Goal: Information Seeking & Learning: Compare options

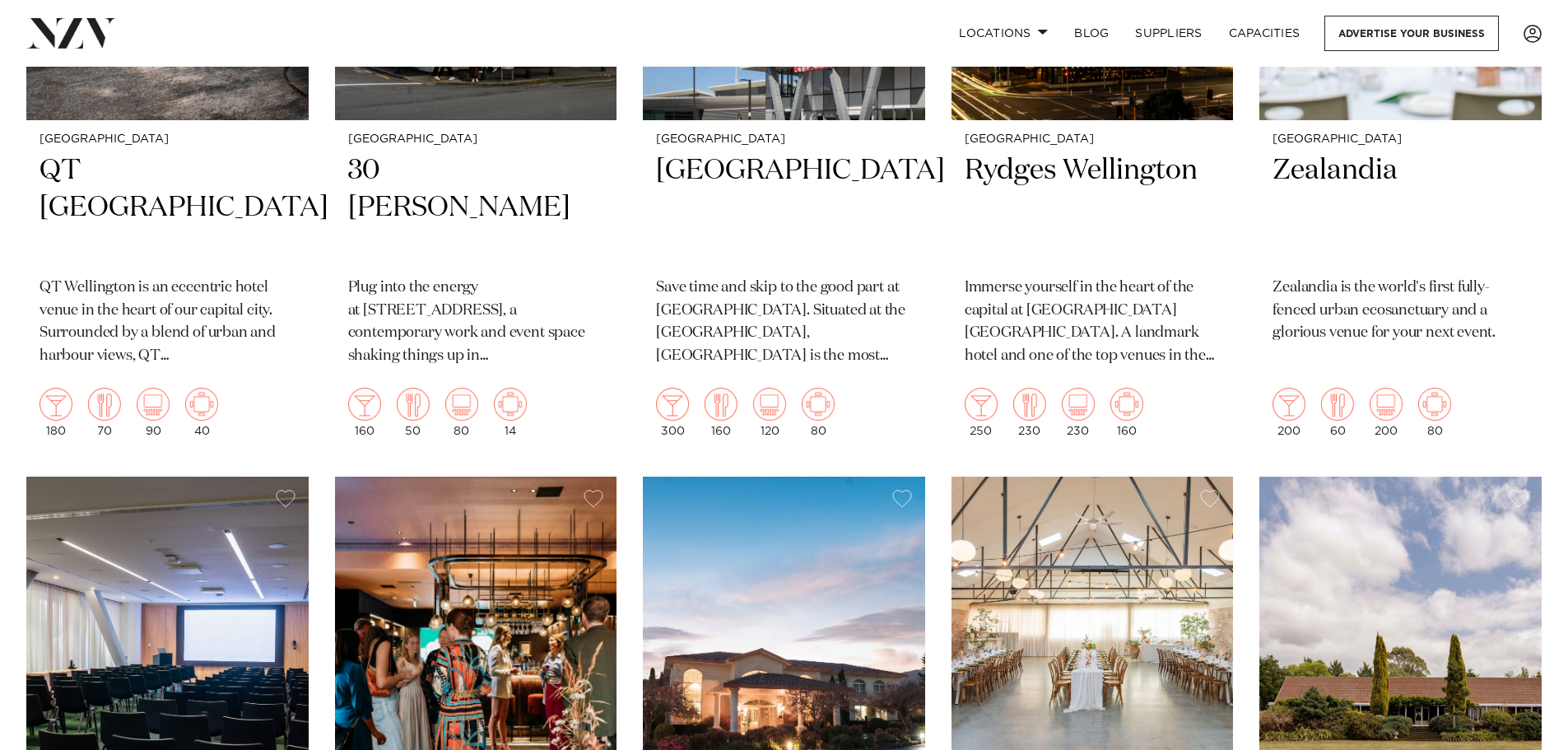
scroll to position [905, 0]
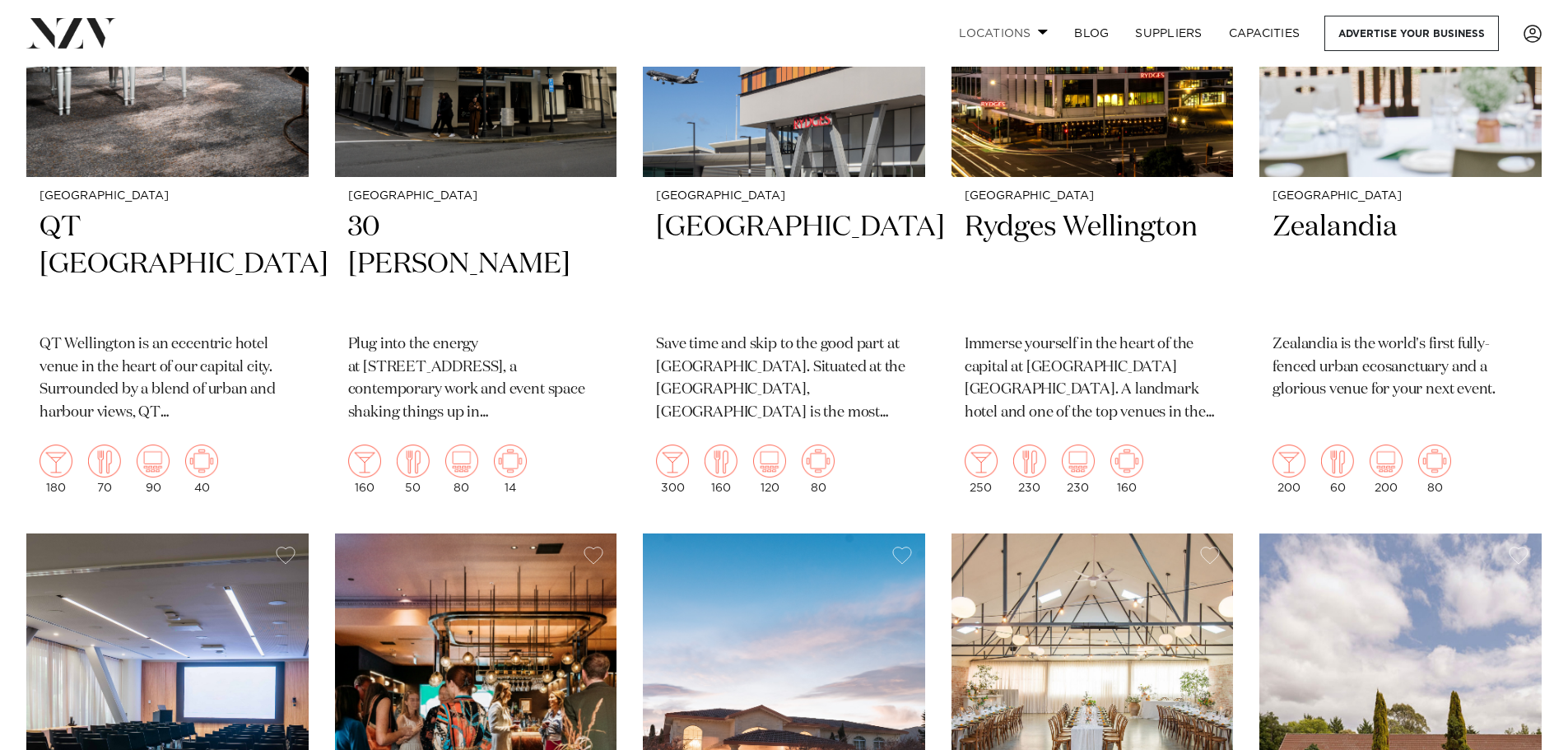
click at [1044, 39] on link "Locations" at bounding box center [1003, 33] width 115 height 36
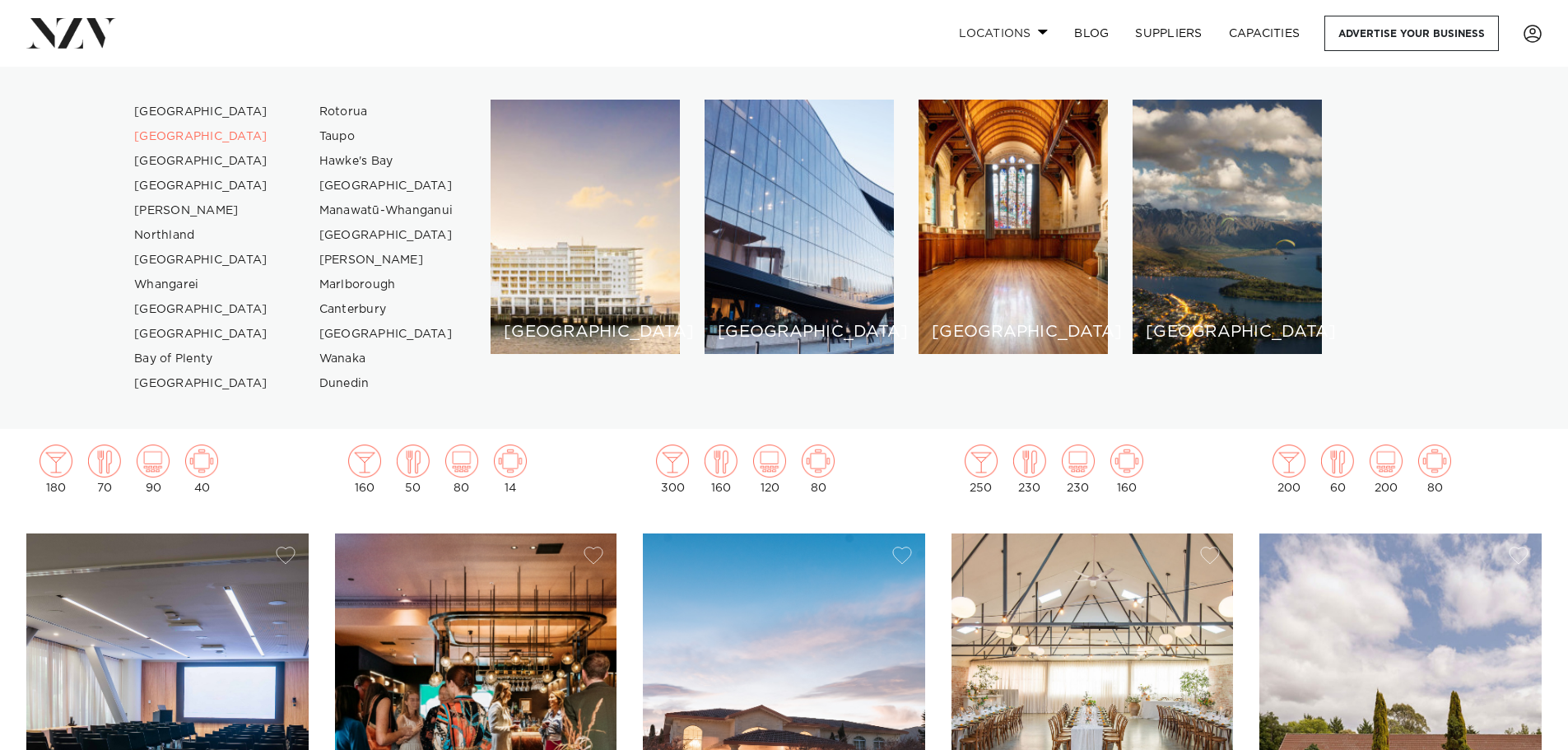
click at [1018, 27] on link "Locations" at bounding box center [1003, 33] width 115 height 36
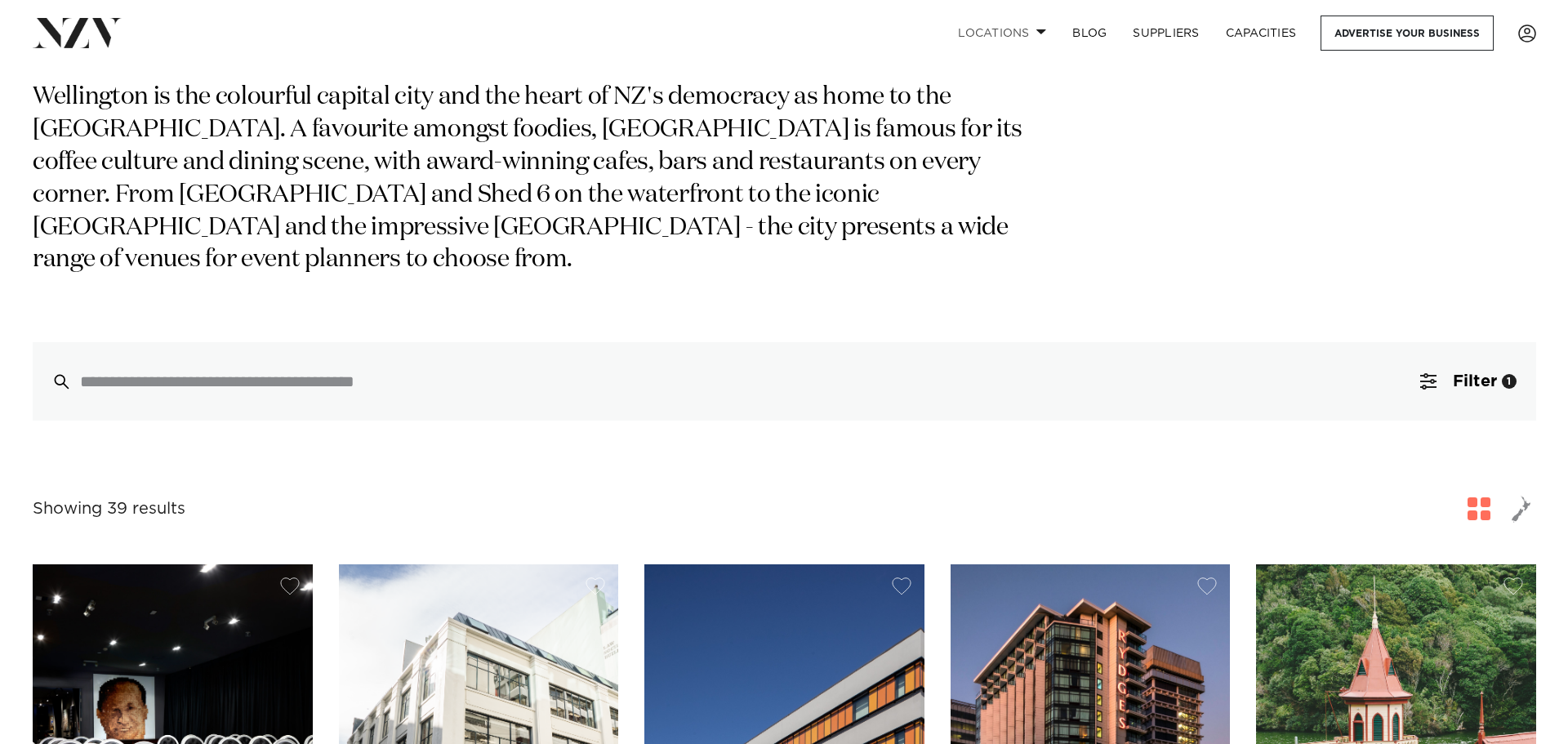
scroll to position [82, 0]
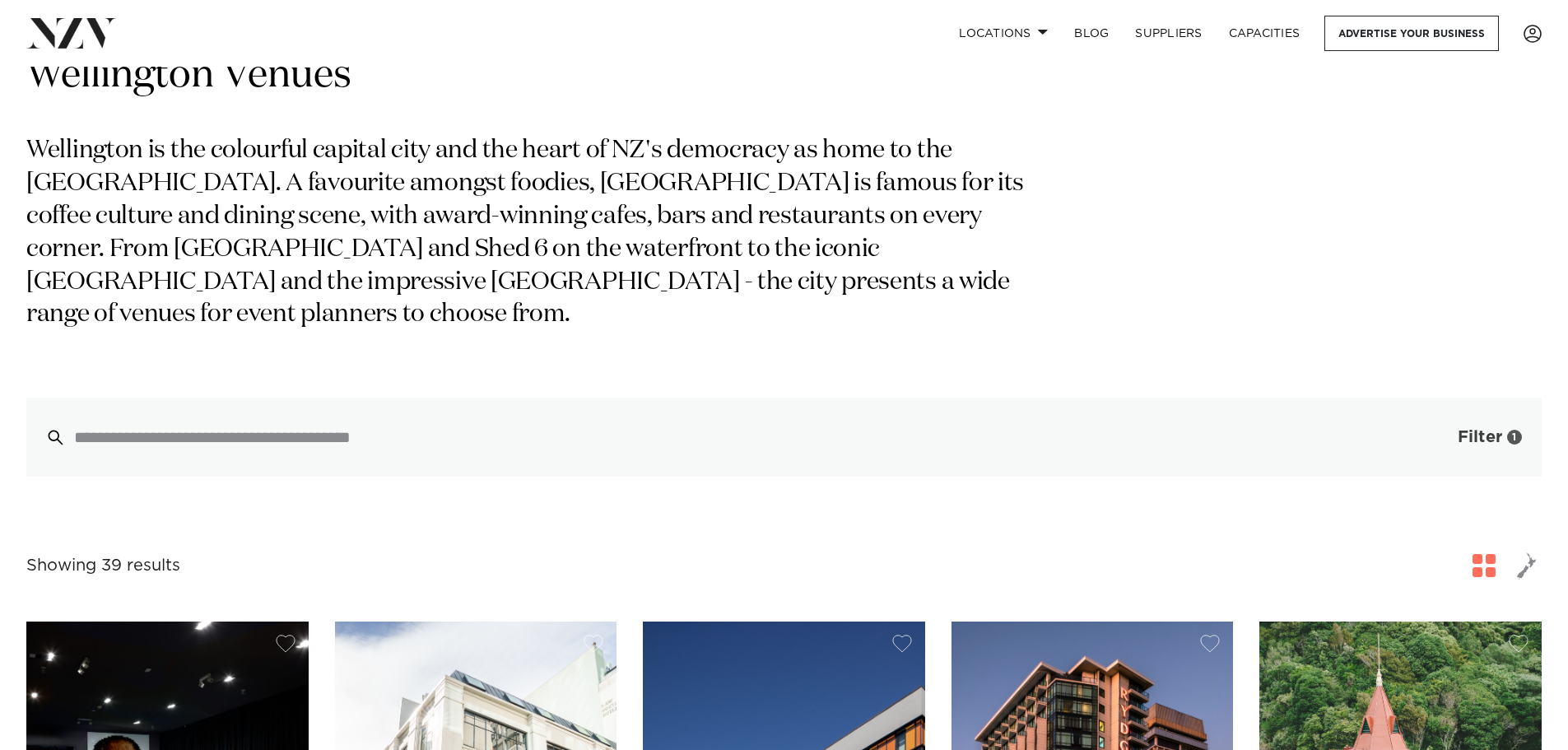
click at [1456, 424] on button "Filter 1" at bounding box center [1473, 437] width 137 height 79
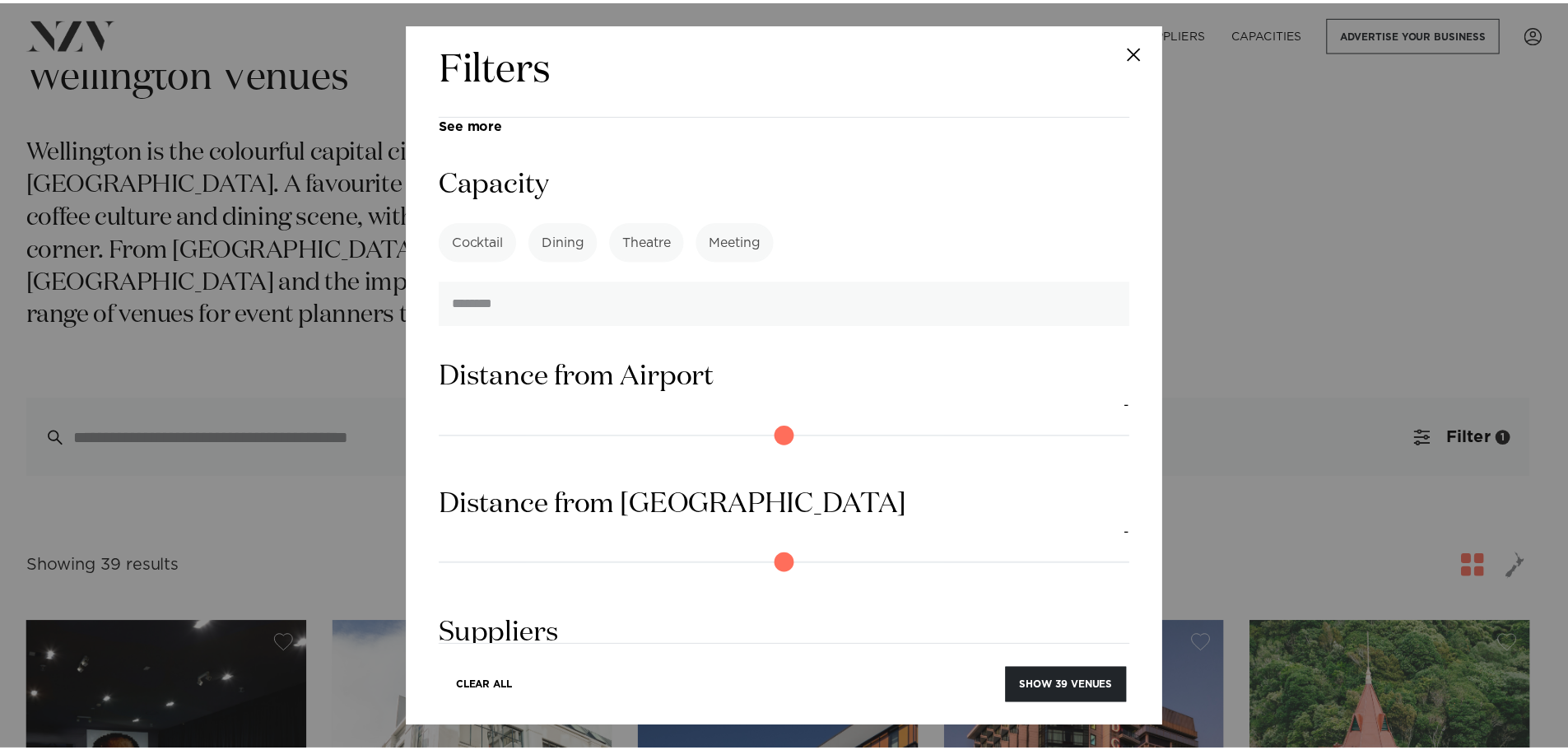
scroll to position [1394, 0]
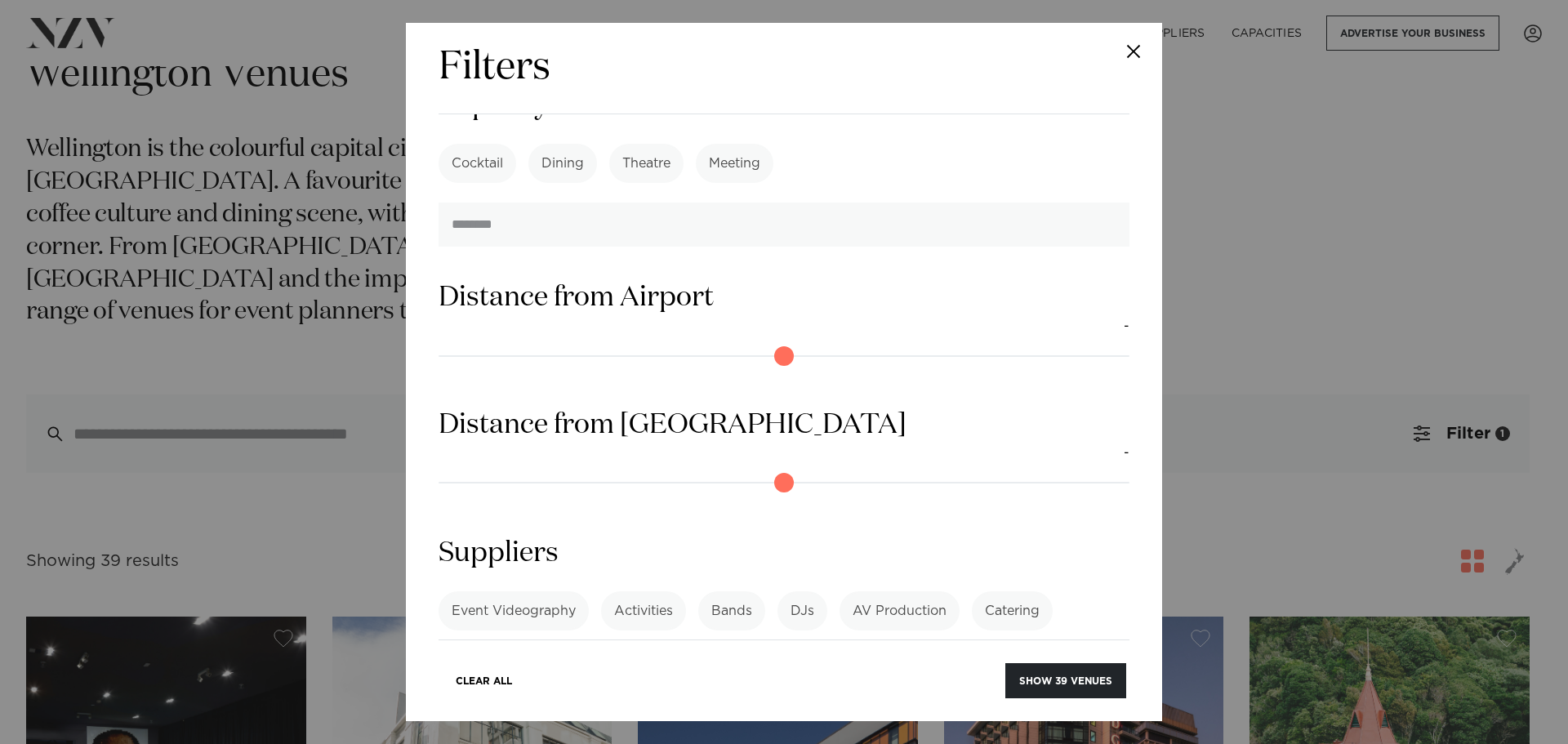
click at [1140, 51] on button "Close" at bounding box center [1133, 51] width 57 height 57
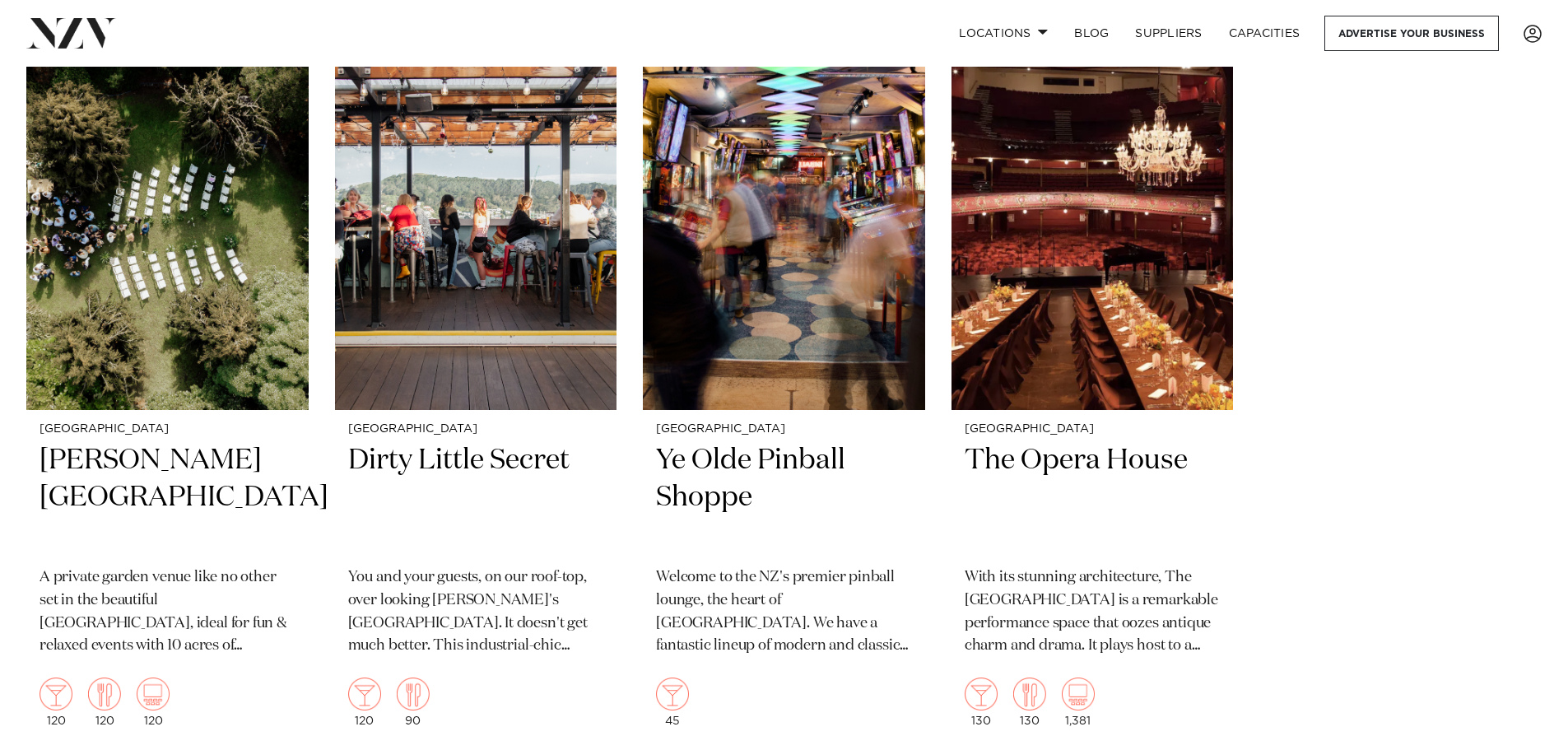
scroll to position [5834, 0]
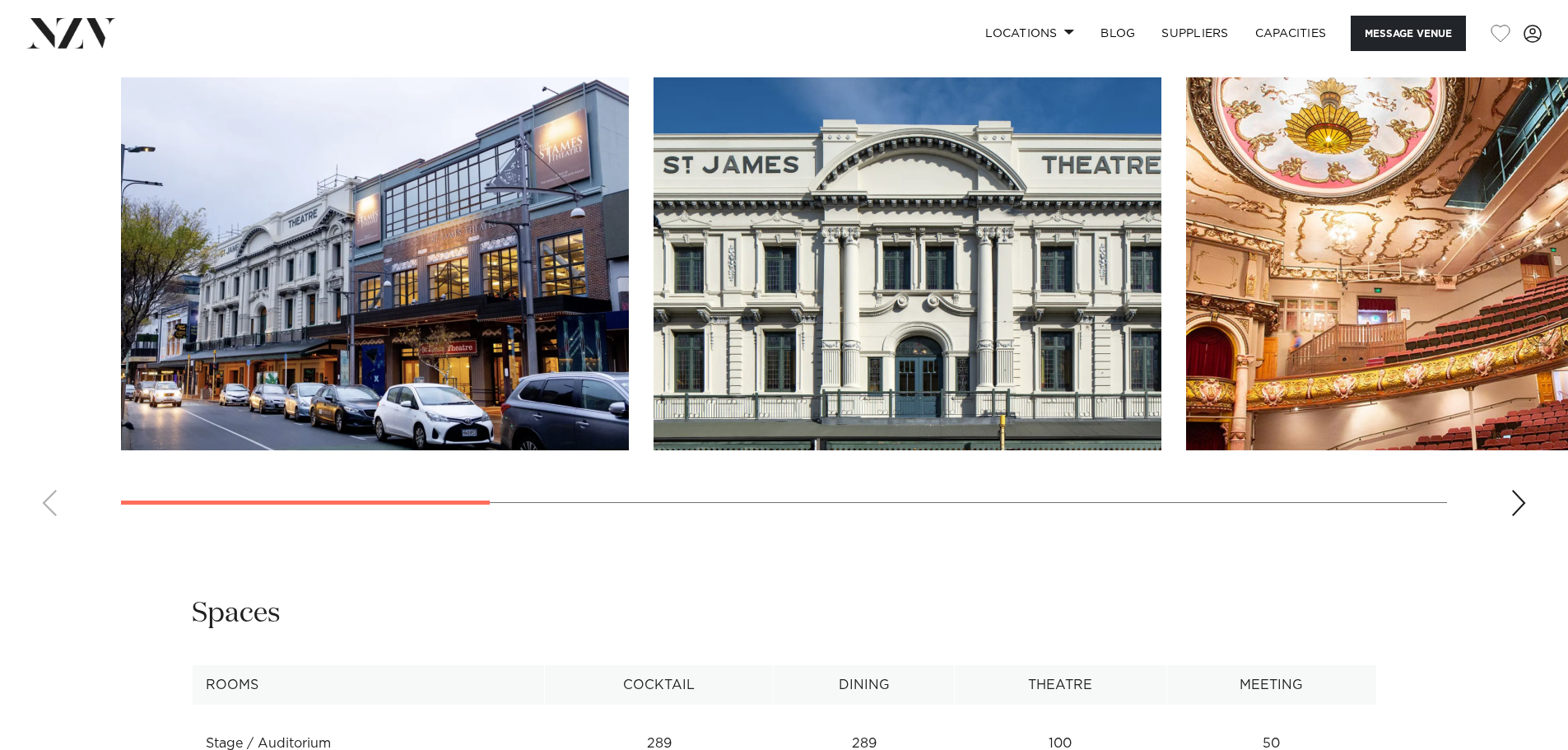
scroll to position [1811, 0]
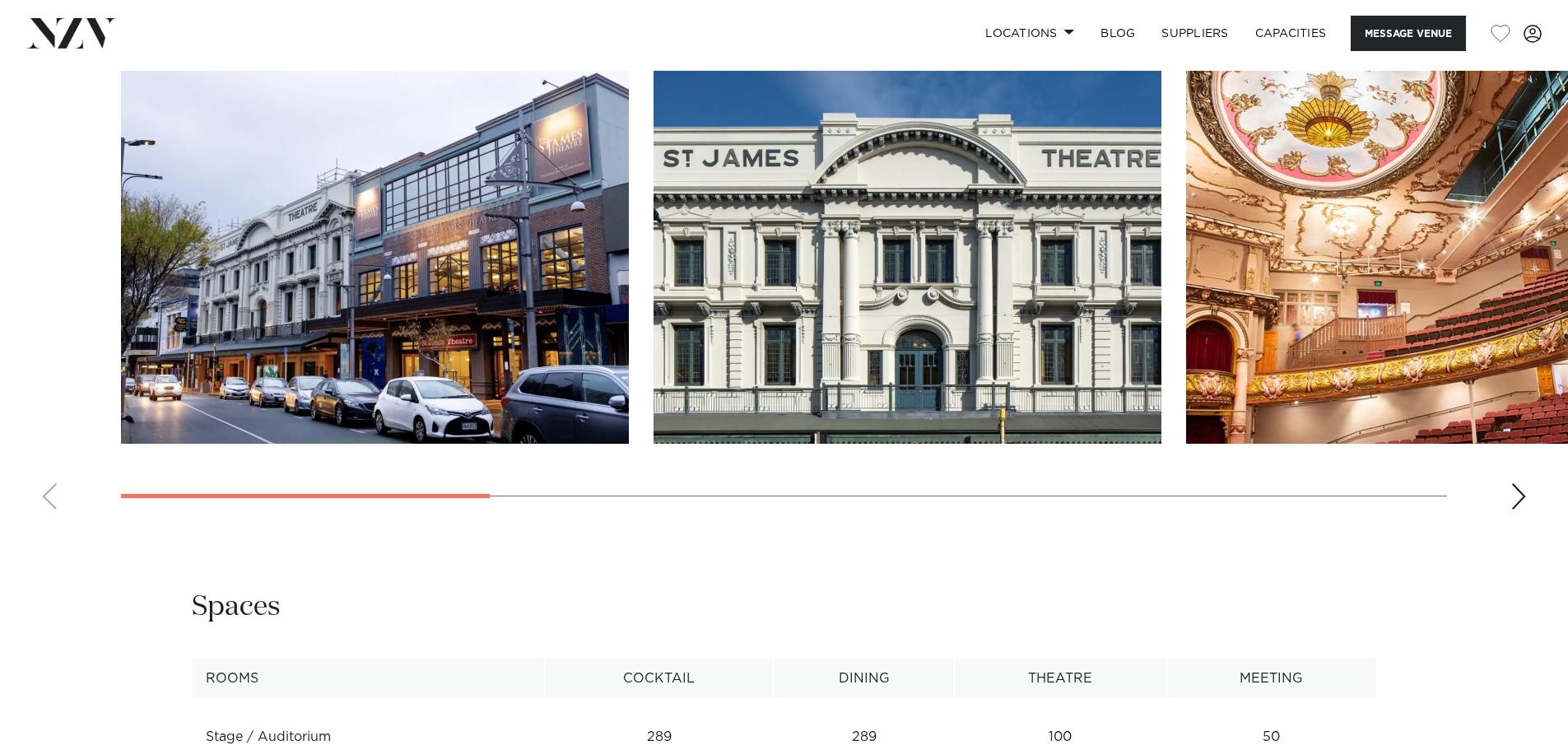
click at [1532, 462] on swiper-container at bounding box center [784, 297] width 1568 height 452
click at [1512, 483] on div "Next slide" at bounding box center [1519, 497] width 17 height 27
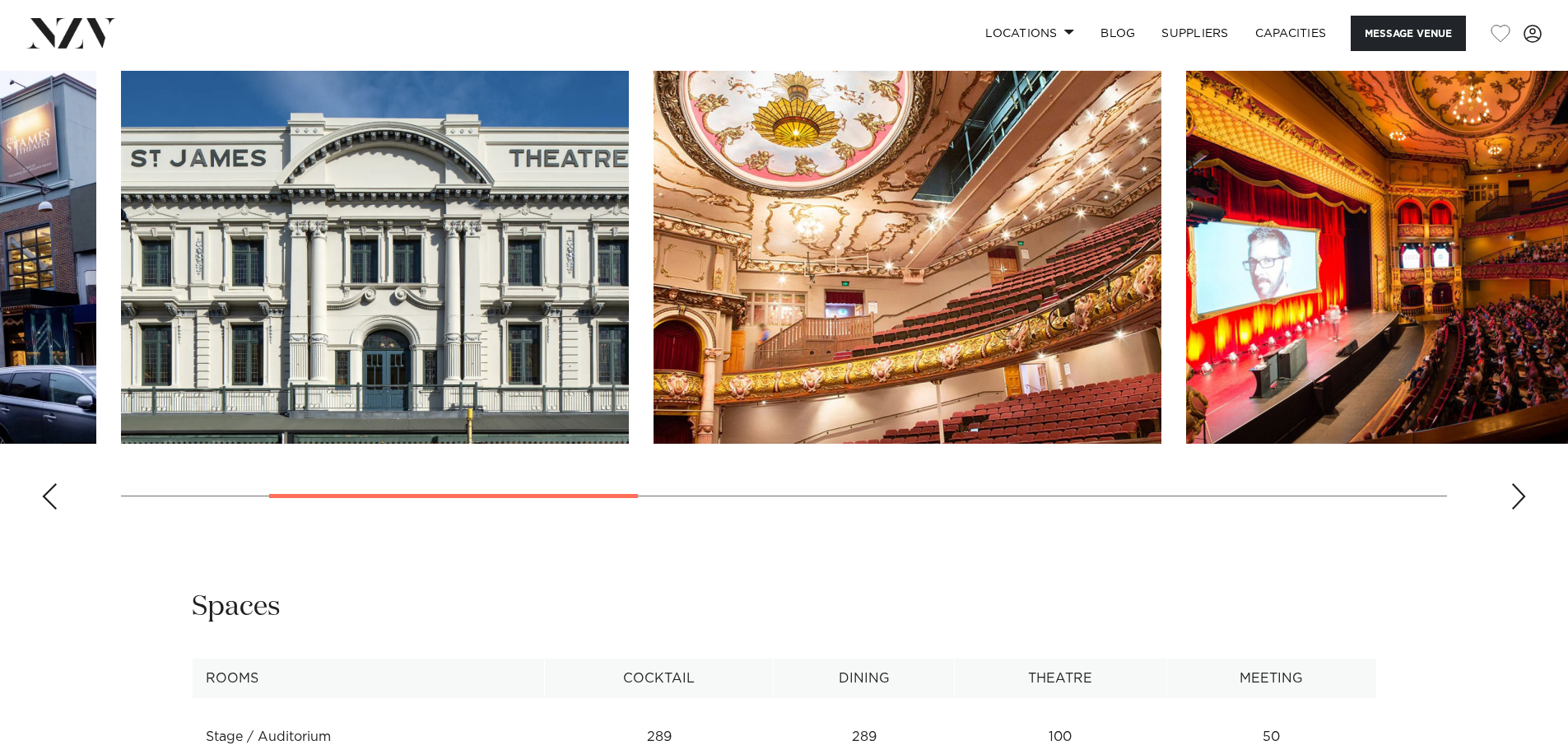
click at [1512, 483] on div "Next slide" at bounding box center [1519, 497] width 17 height 27
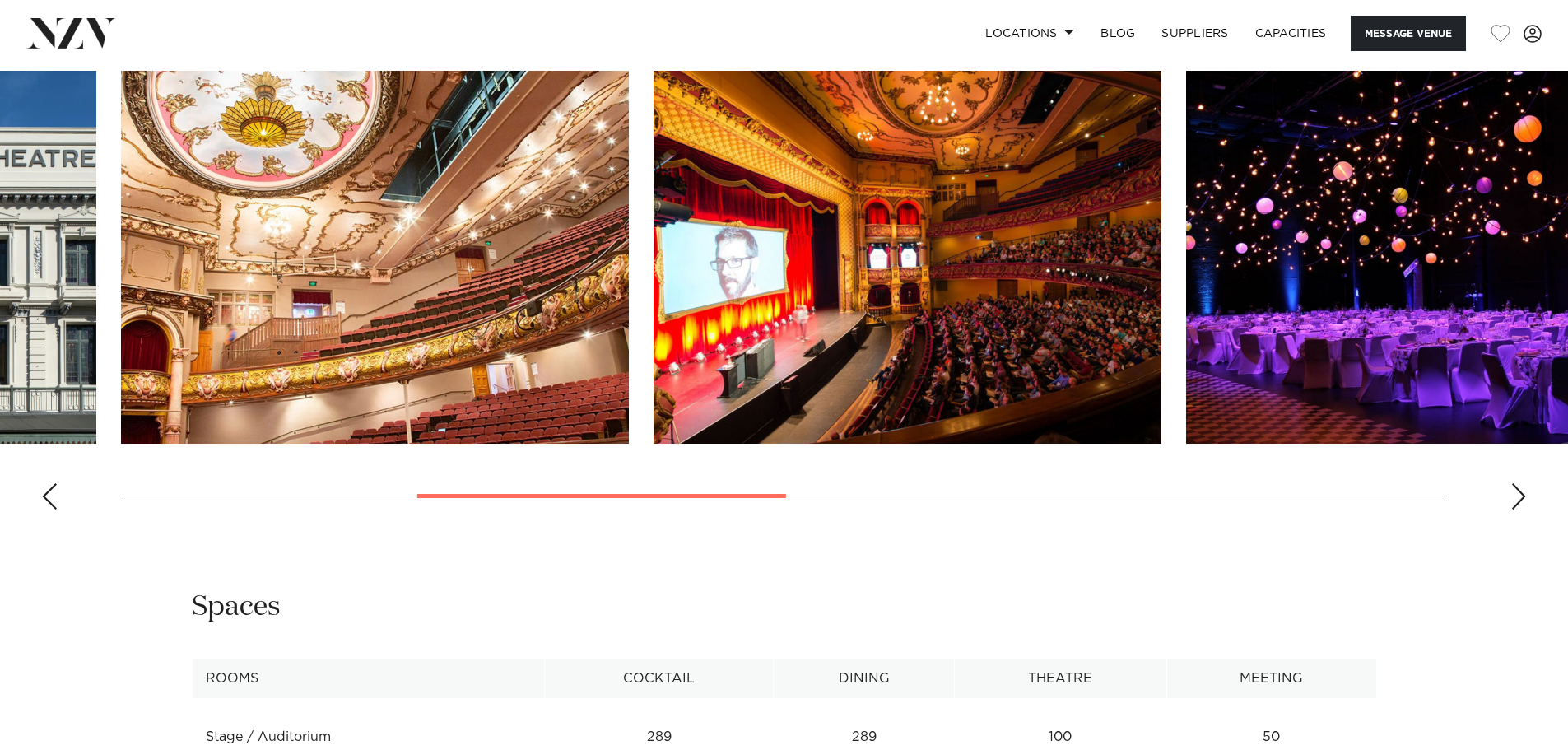
click at [1521, 483] on div "Next slide" at bounding box center [1519, 497] width 17 height 27
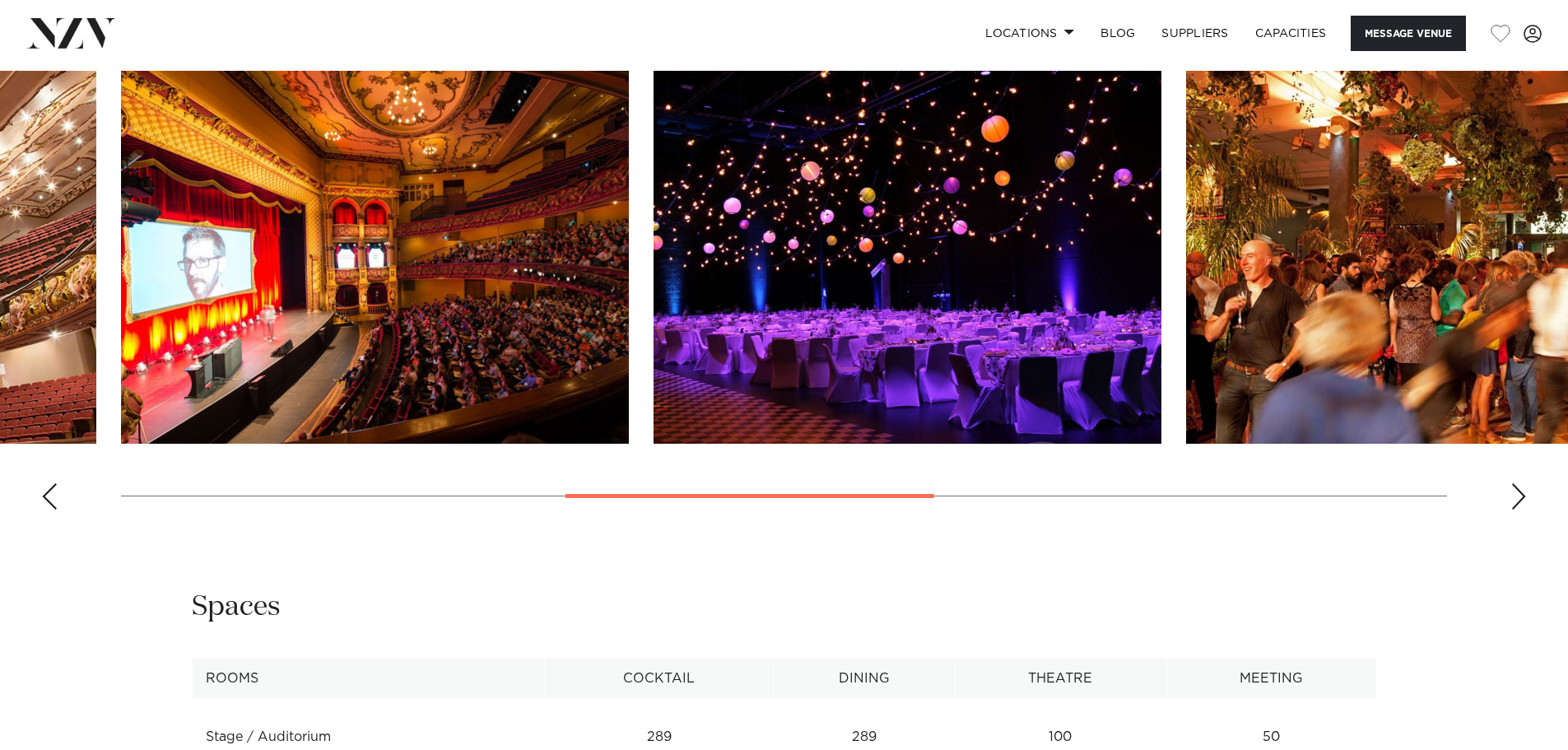
click at [1520, 483] on div "Next slide" at bounding box center [1519, 497] width 17 height 27
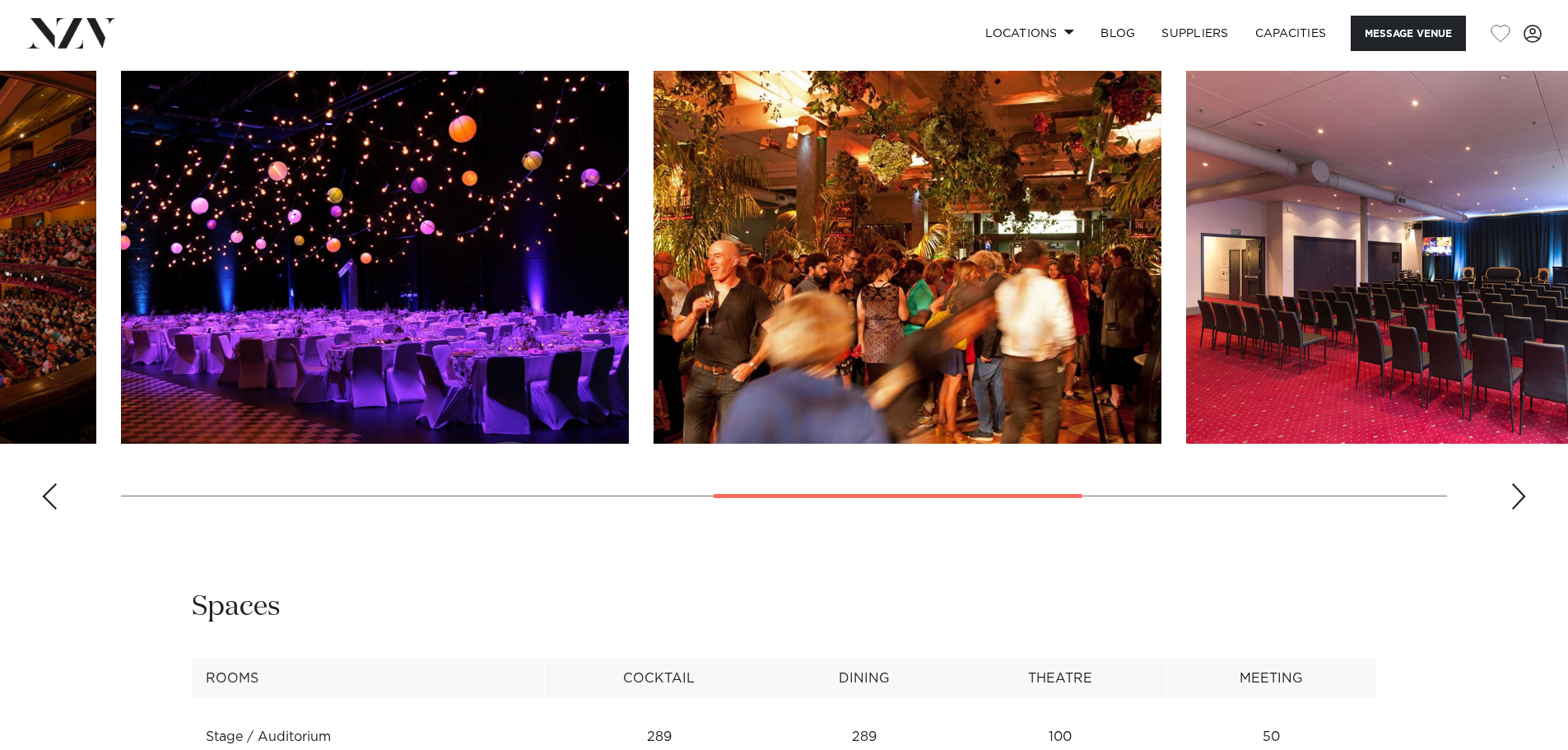
click at [1517, 483] on div "Next slide" at bounding box center [1519, 497] width 17 height 27
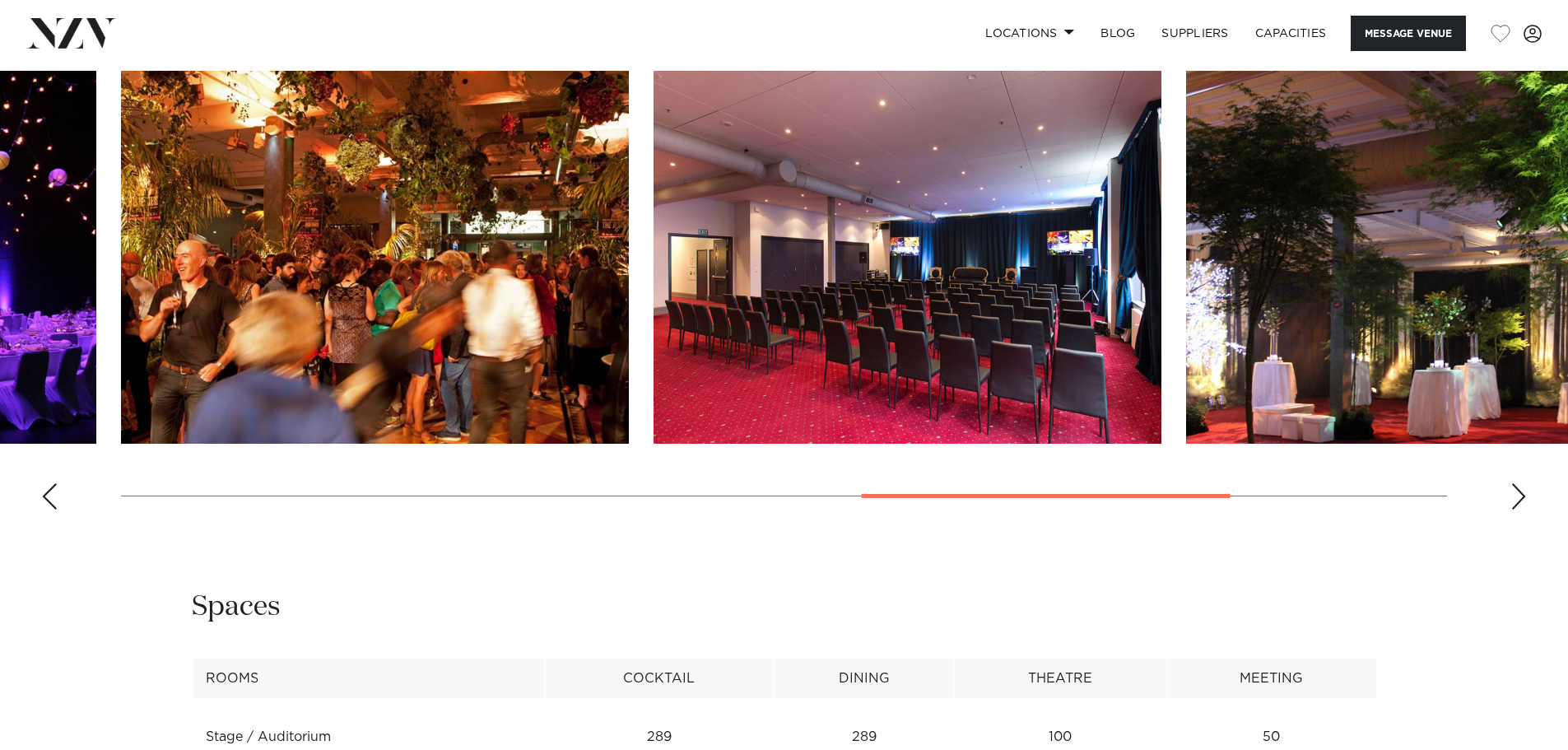
click at [1517, 483] on div "Next slide" at bounding box center [1519, 497] width 17 height 27
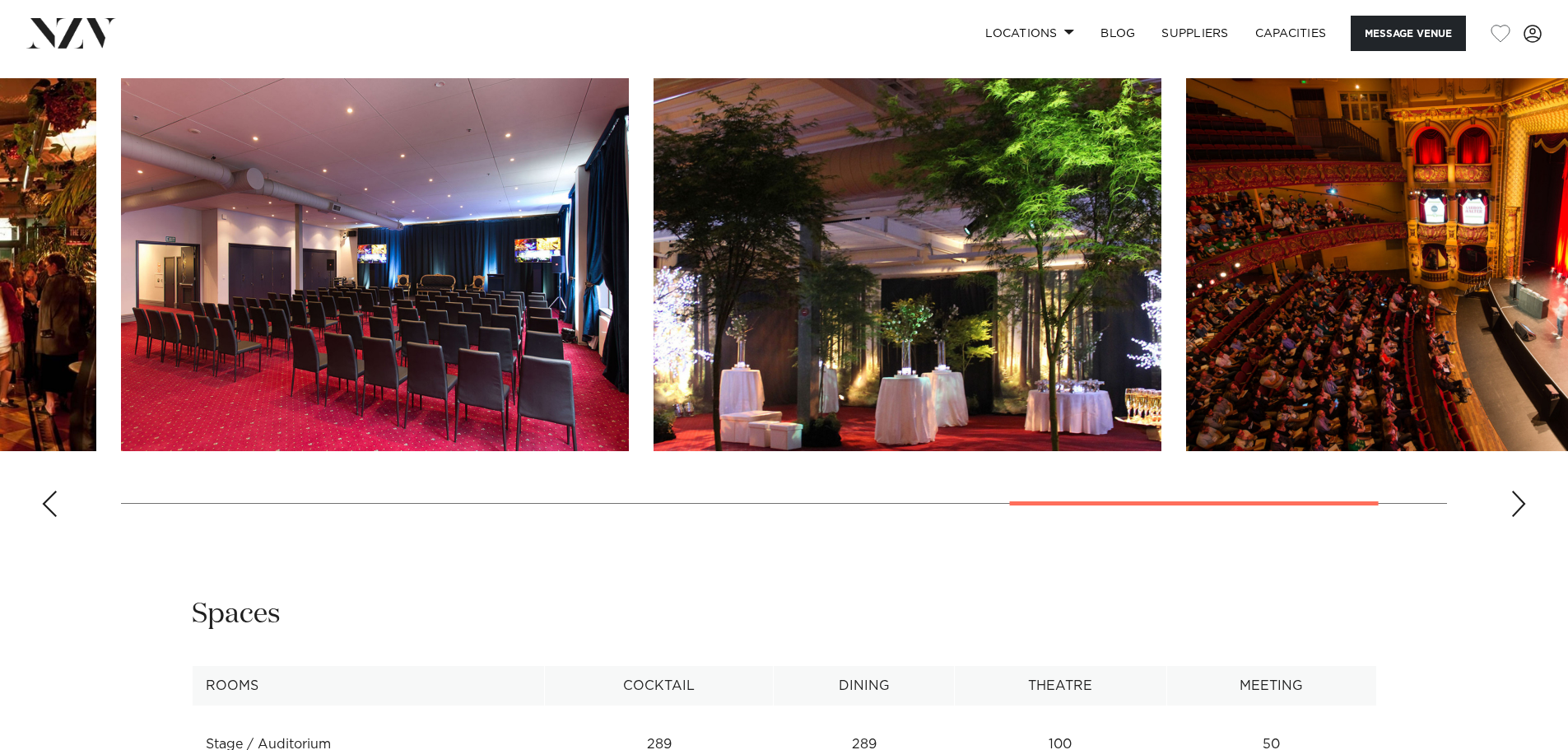
scroll to position [1728, 0]
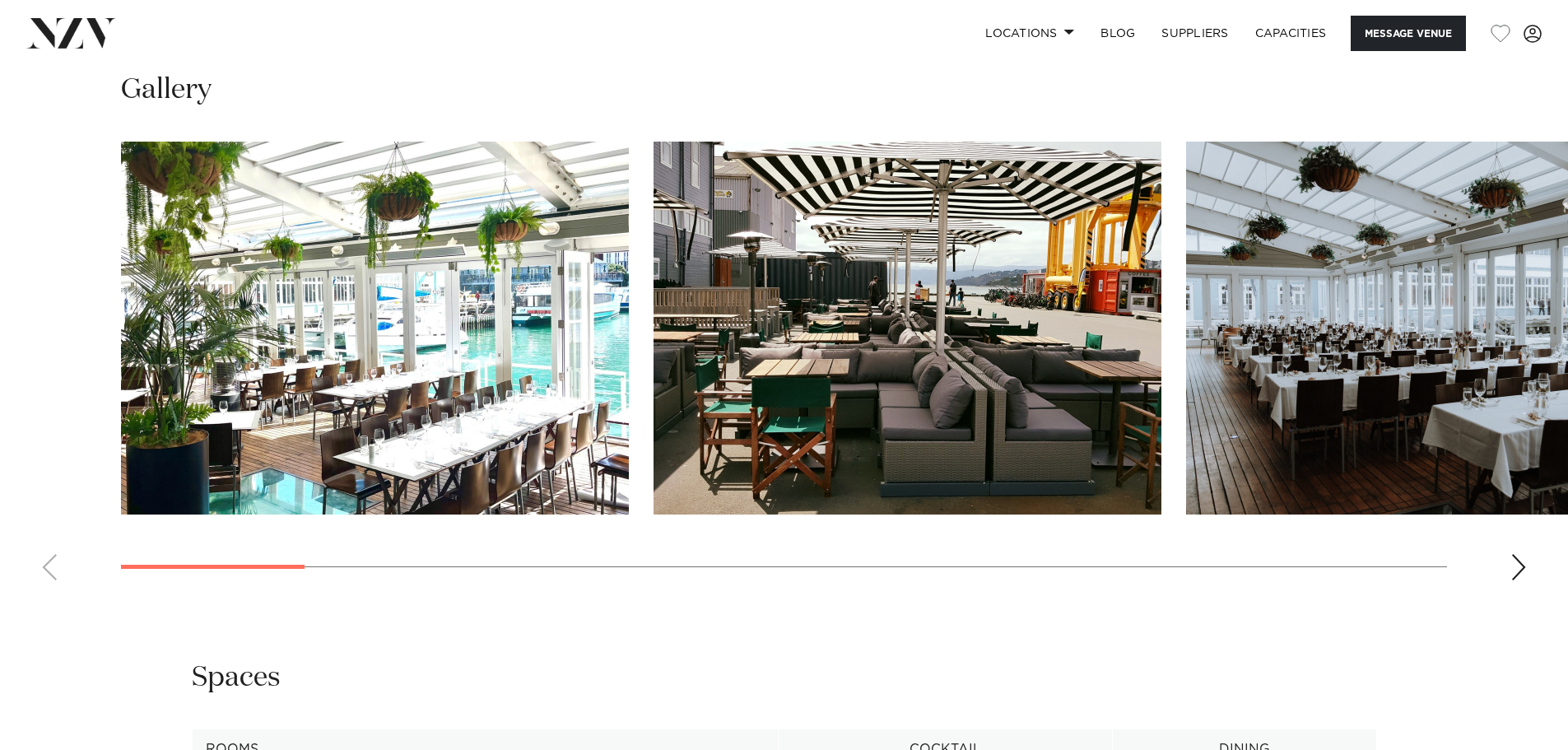
scroll to position [1646, 0]
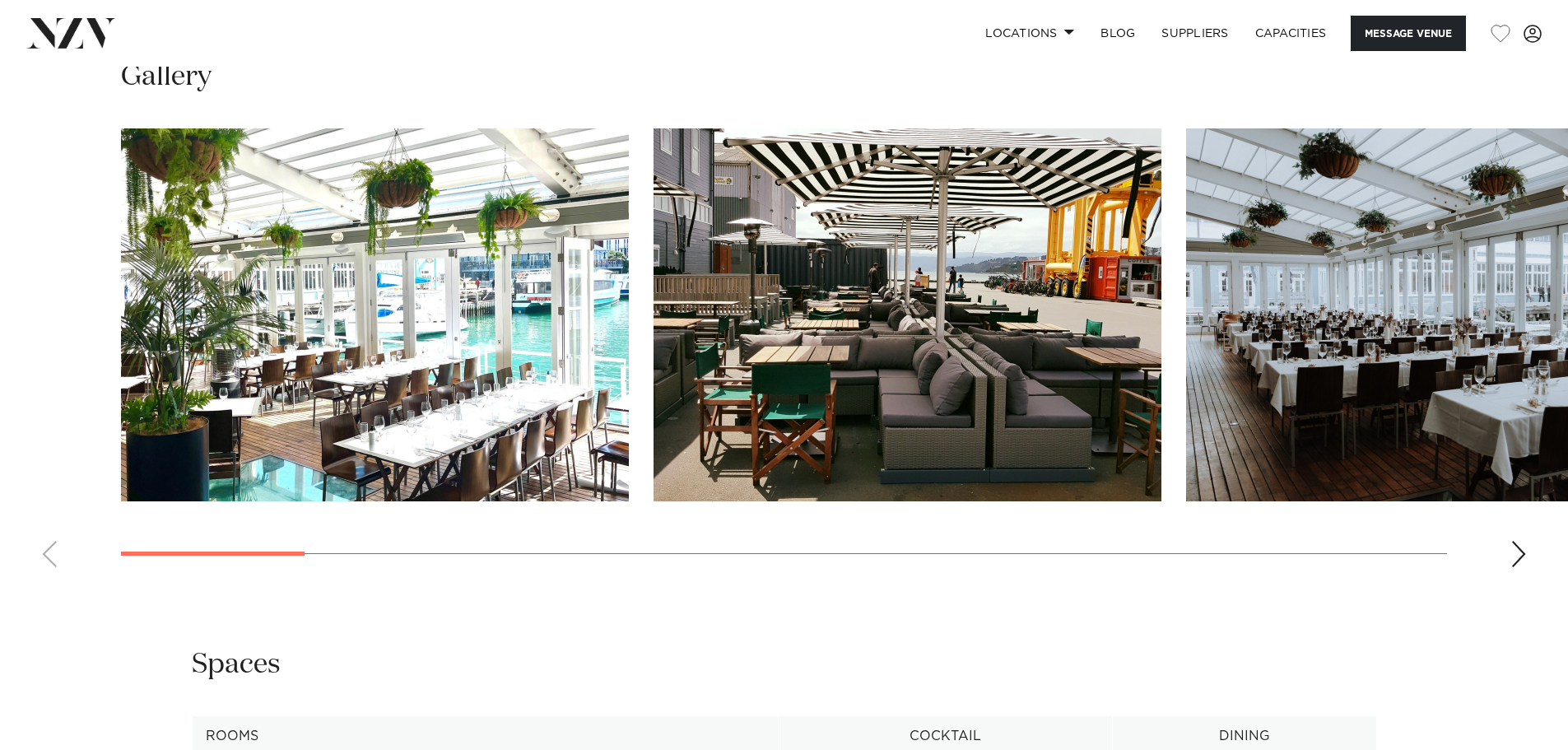
click at [1515, 560] on div "Next slide" at bounding box center [1519, 554] width 17 height 27
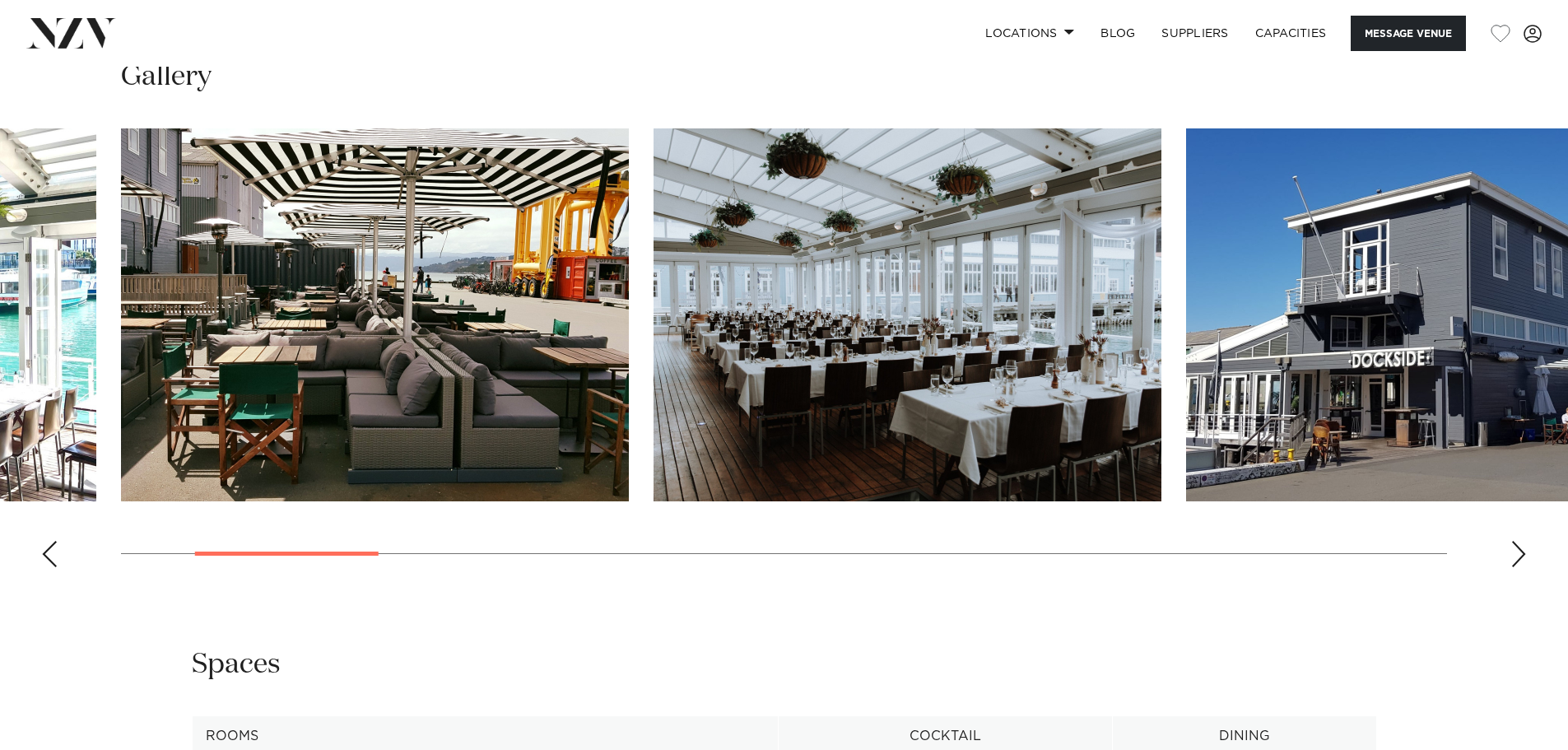
click at [1514, 560] on div "Next slide" at bounding box center [1519, 554] width 17 height 27
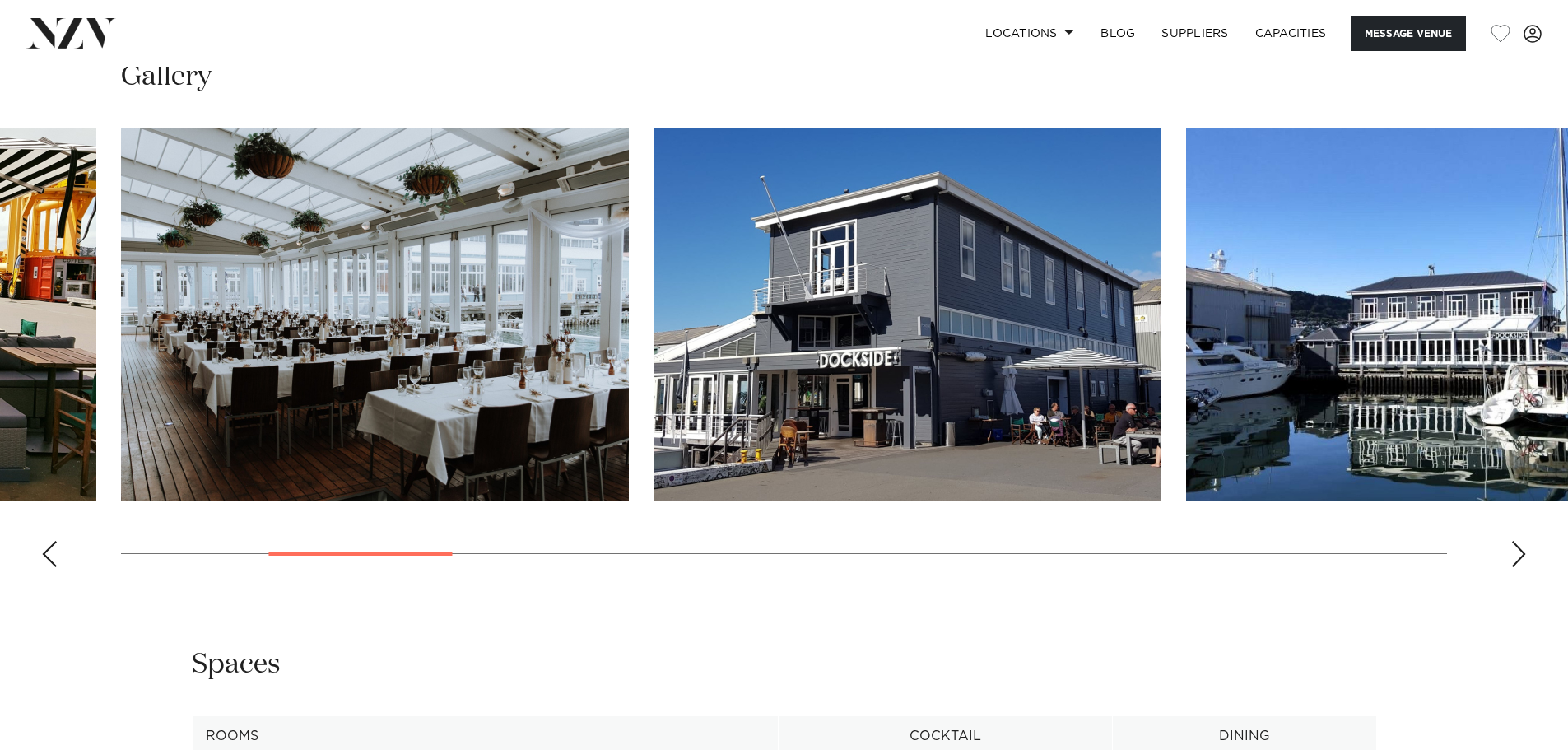
click at [1514, 560] on div "Next slide" at bounding box center [1519, 554] width 17 height 27
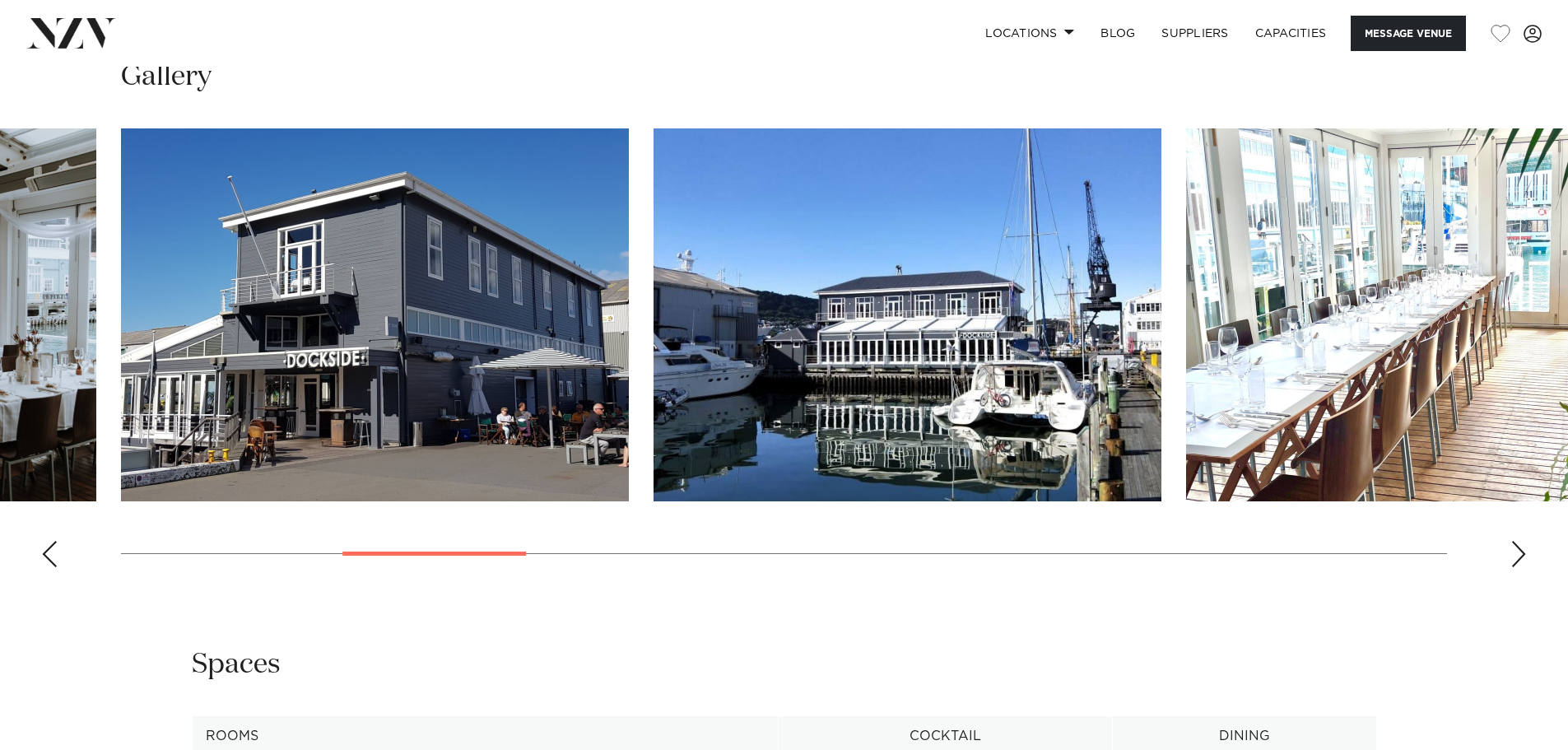
click at [1514, 560] on div "Next slide" at bounding box center [1519, 554] width 17 height 27
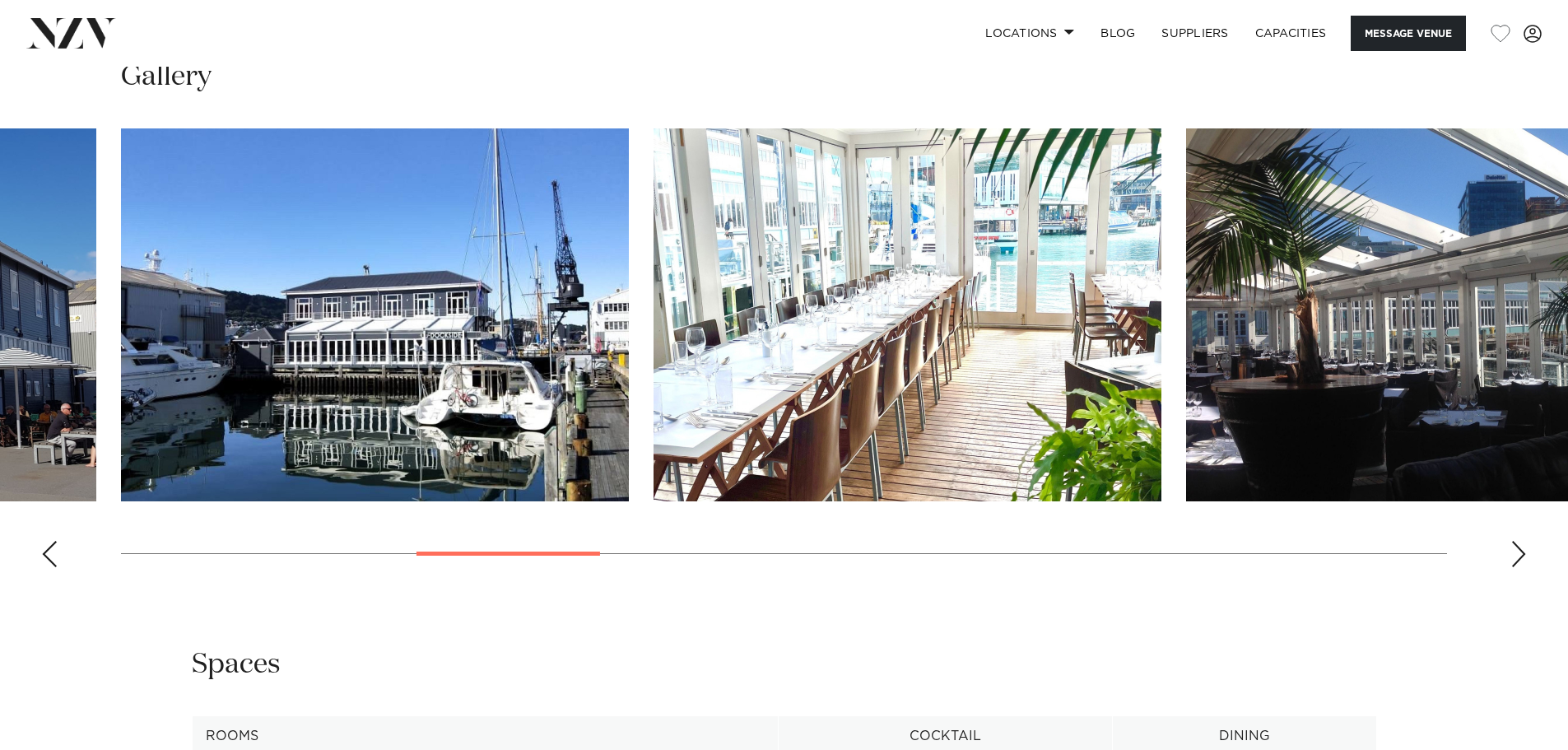
click at [1514, 560] on div "Next slide" at bounding box center [1519, 554] width 17 height 27
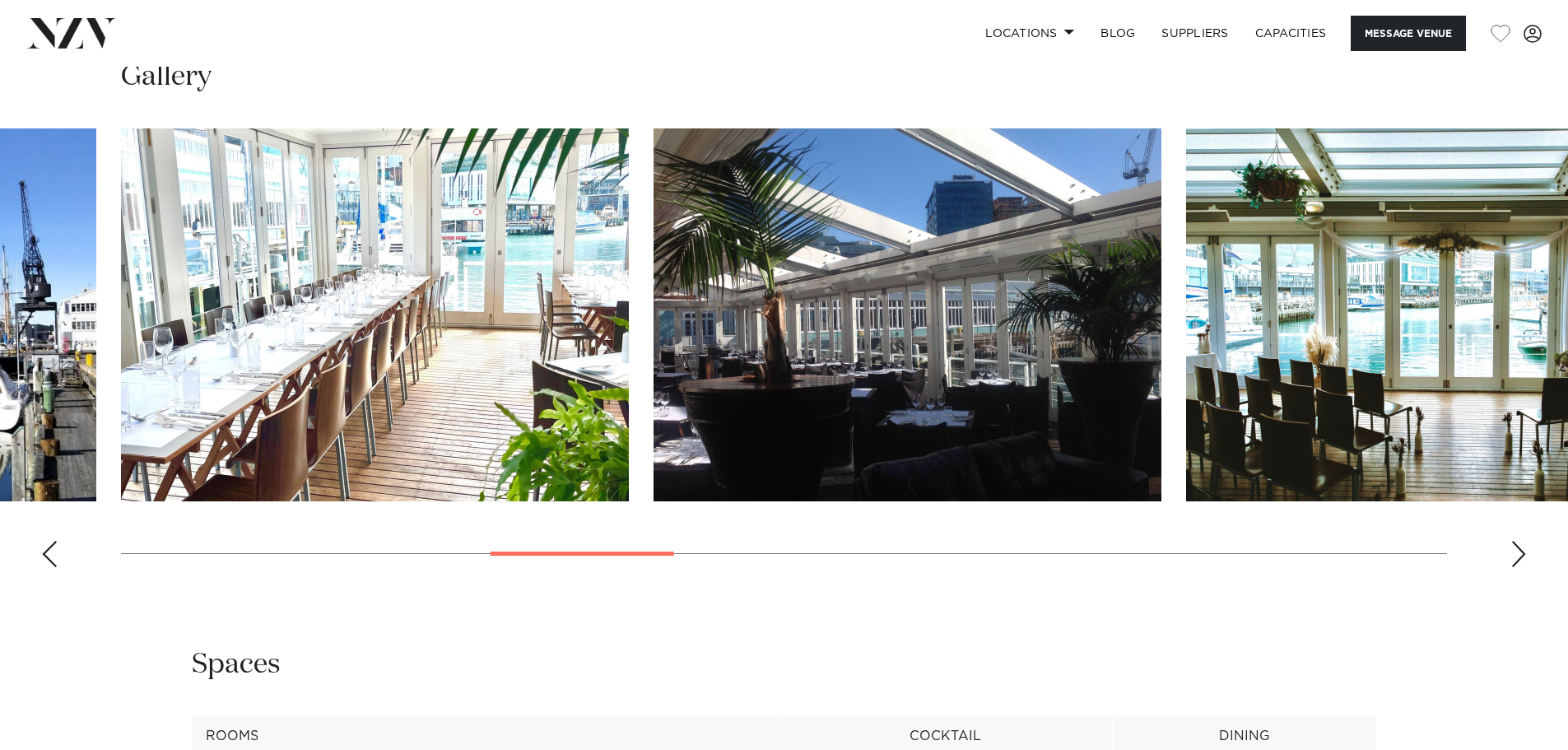
click at [1514, 560] on div "Next slide" at bounding box center [1519, 554] width 17 height 27
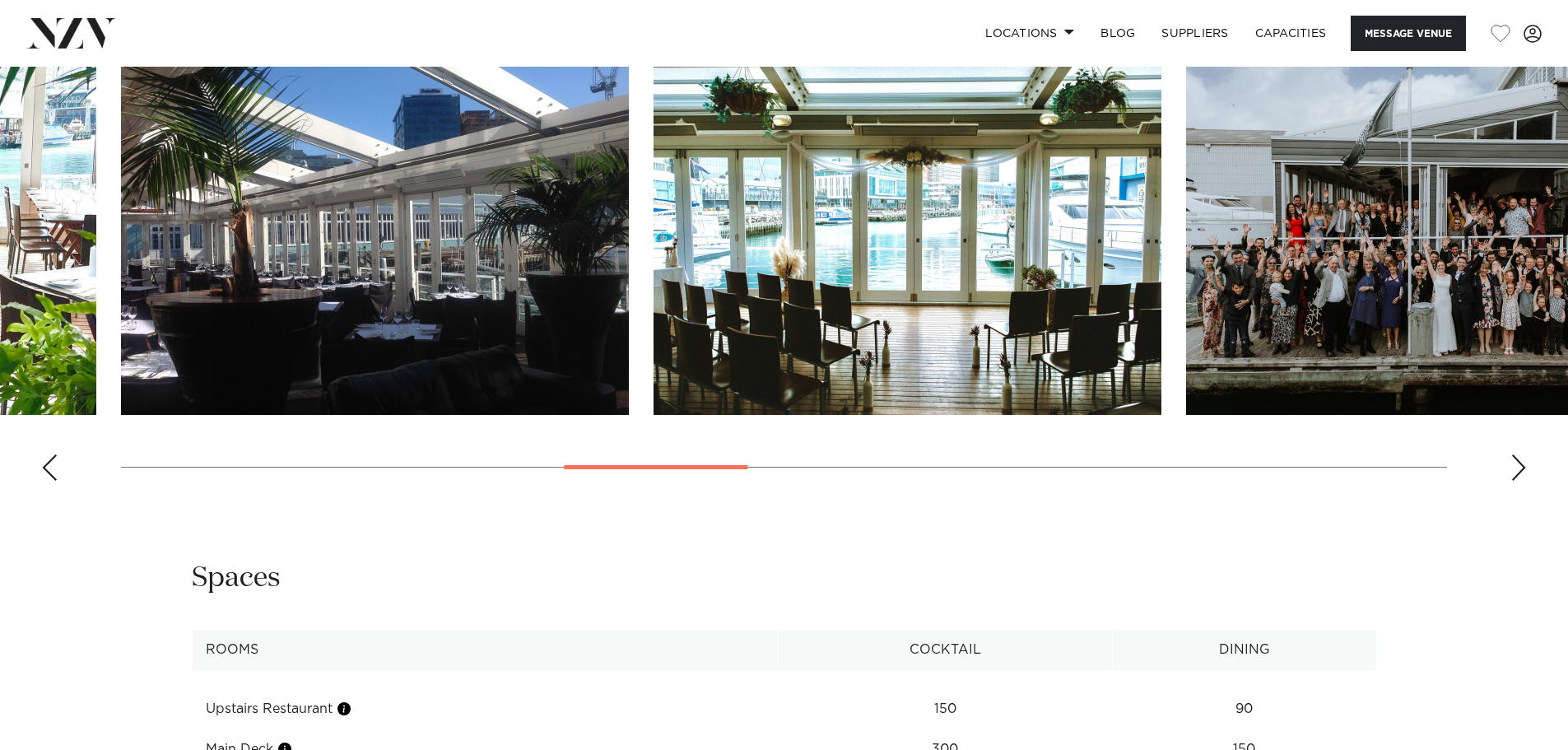
scroll to position [1728, 0]
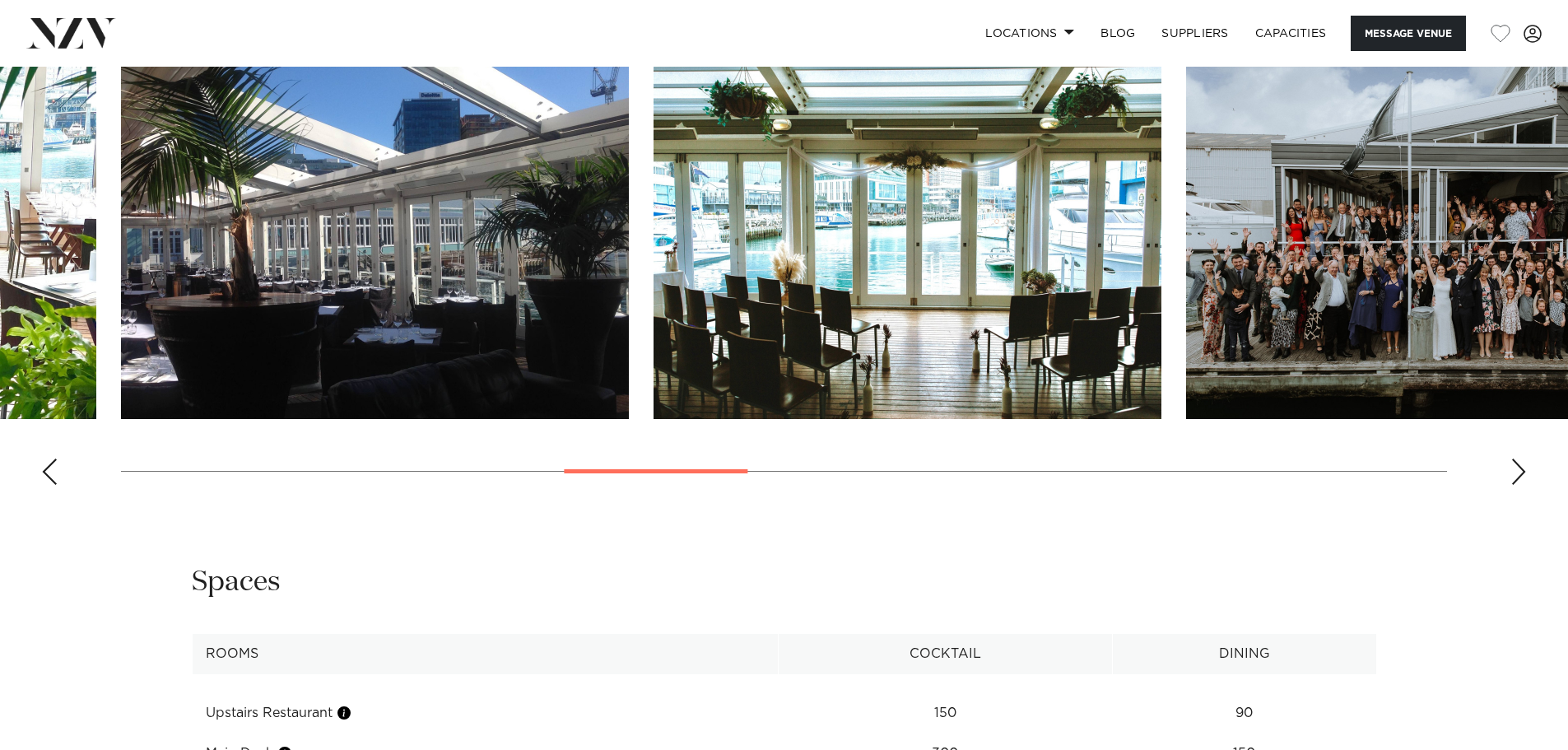
click at [1517, 460] on div "Next slide" at bounding box center [1519, 472] width 17 height 27
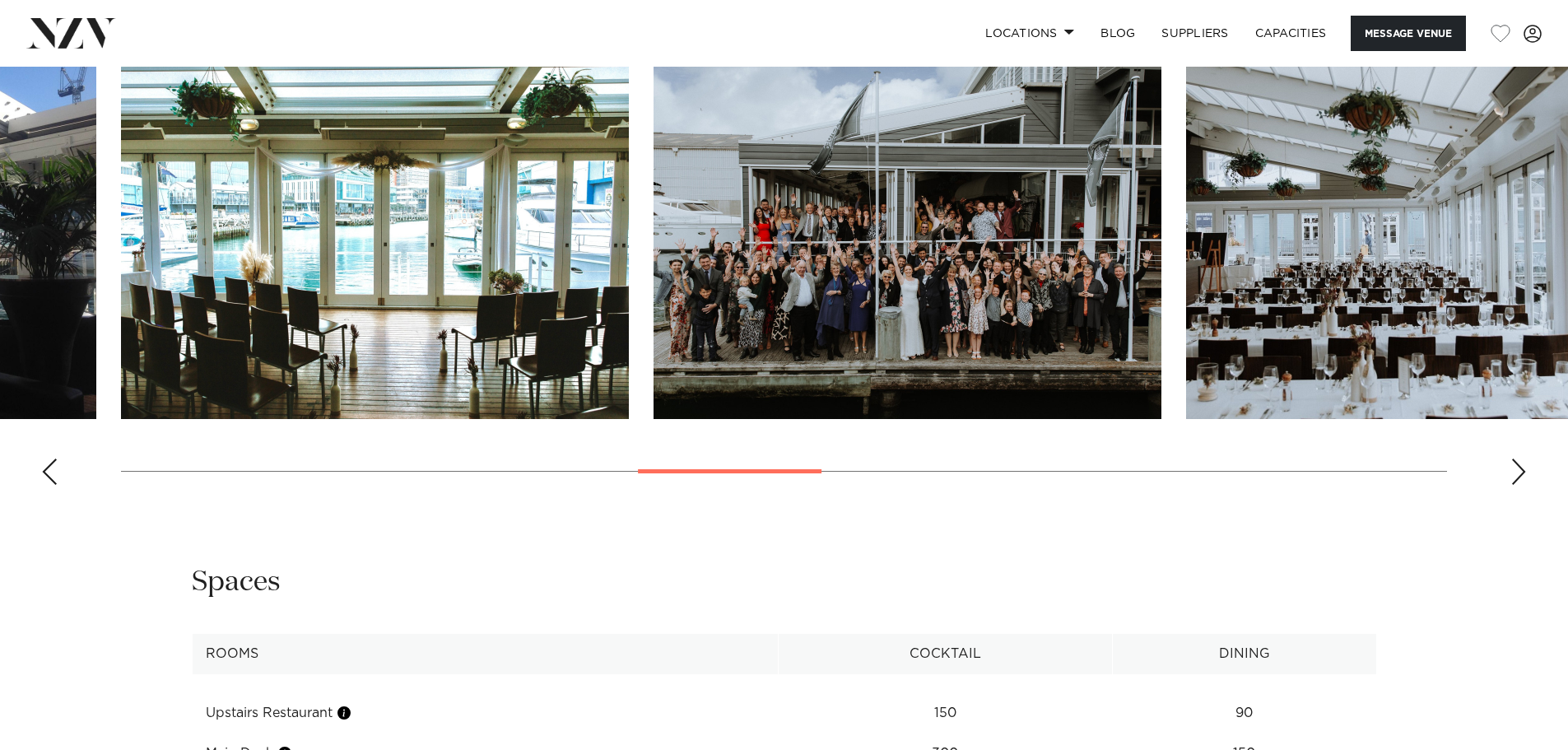
click at [1517, 460] on div "Next slide" at bounding box center [1519, 472] width 17 height 27
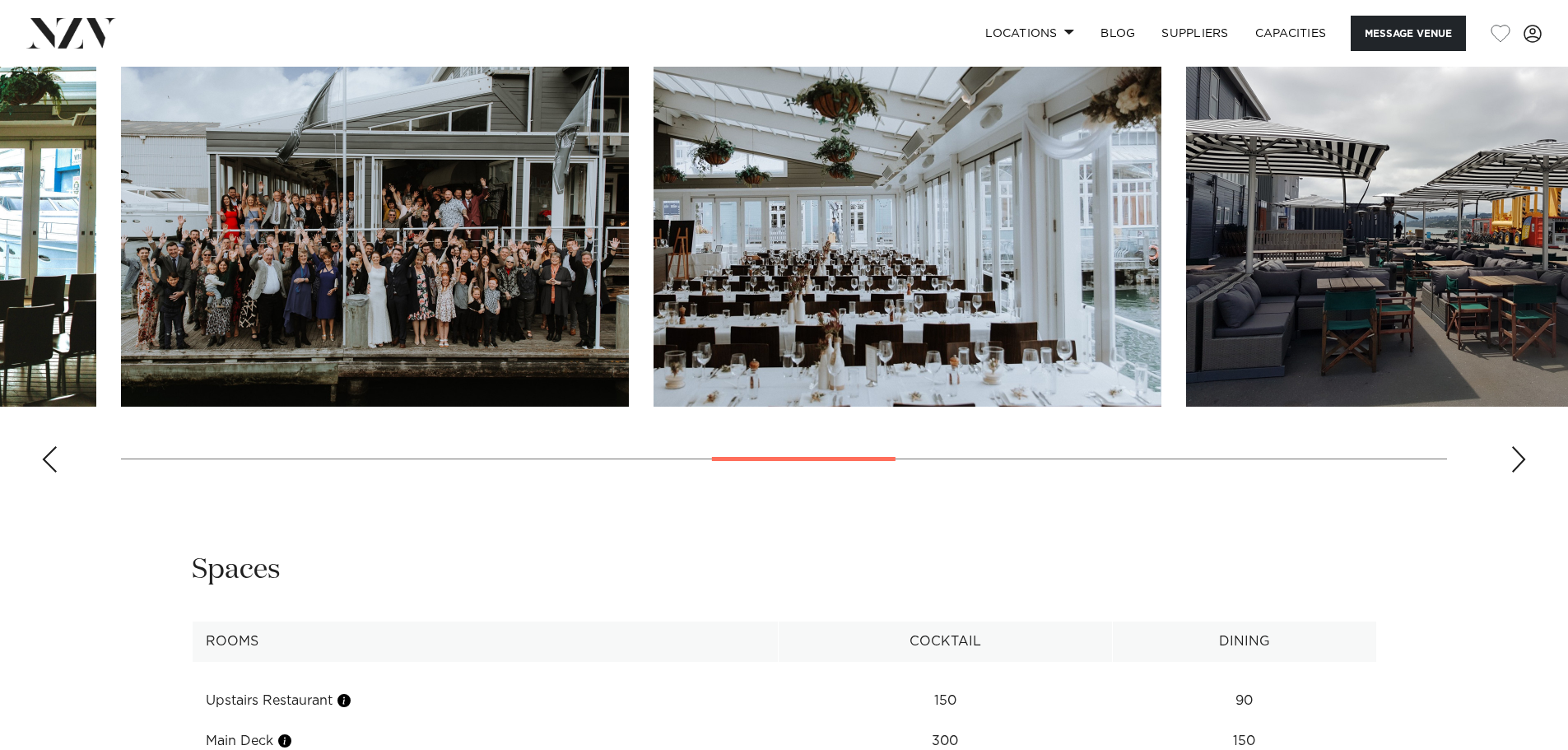
scroll to position [1646, 0]
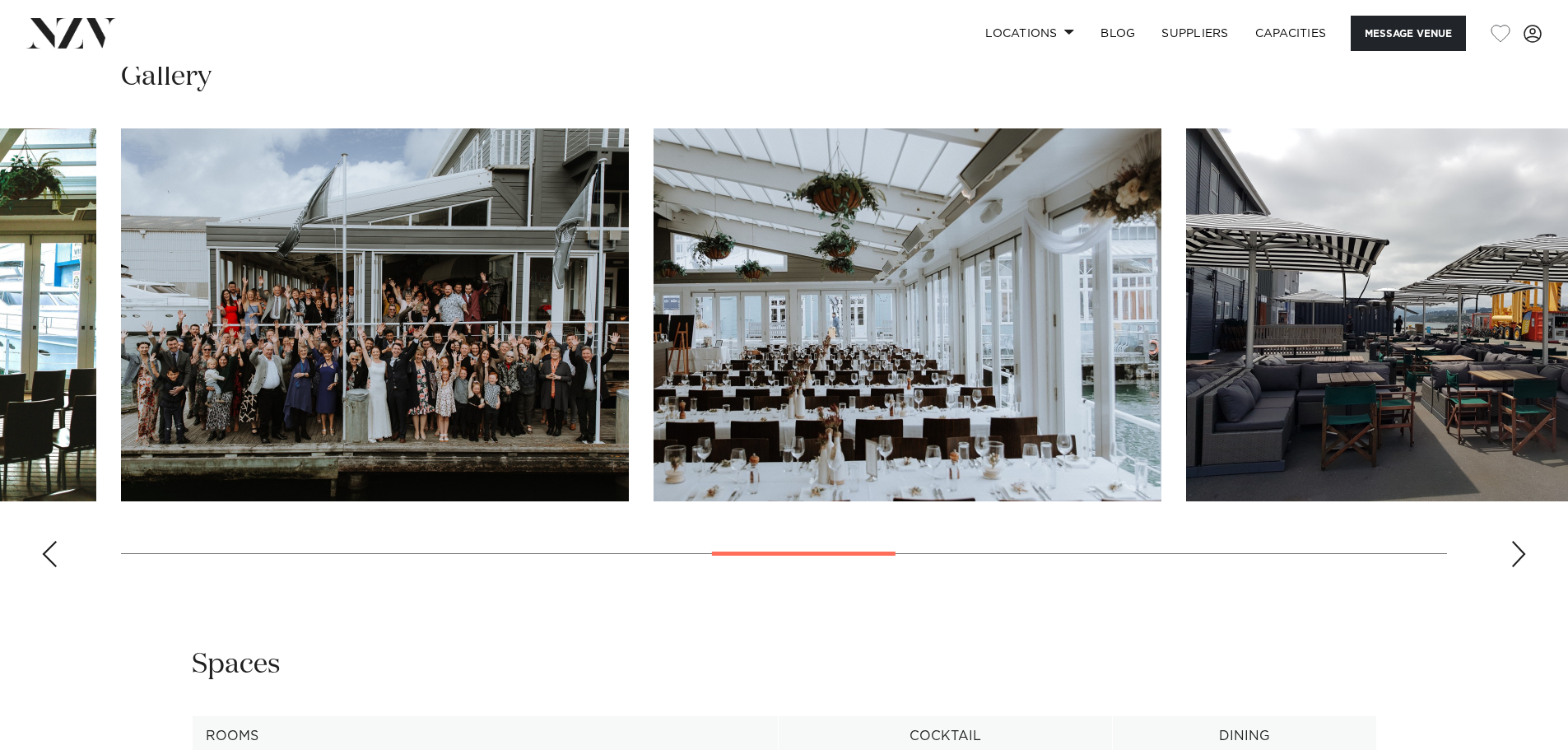
click at [1516, 542] on div "Next slide" at bounding box center [1519, 554] width 17 height 27
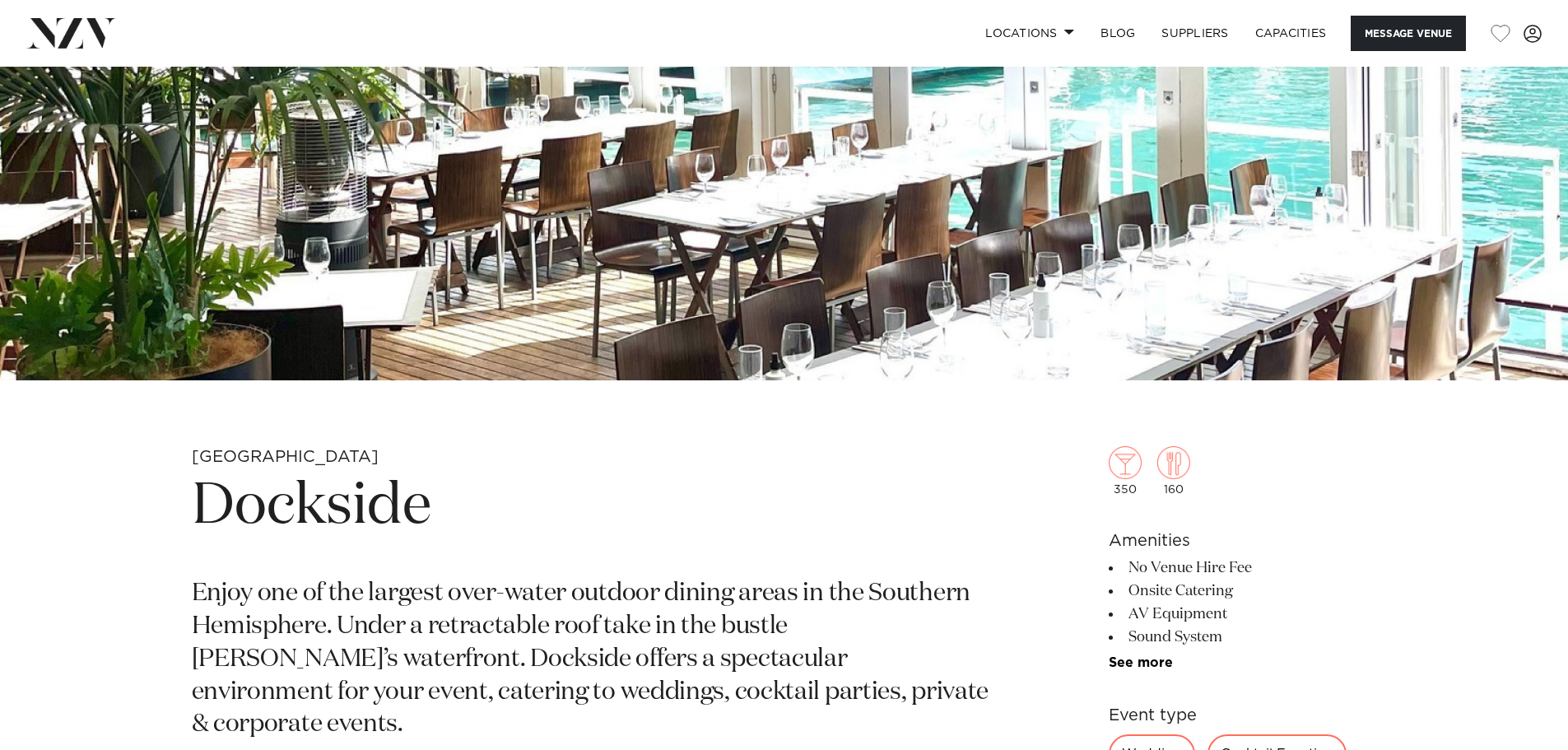
scroll to position [412, 0]
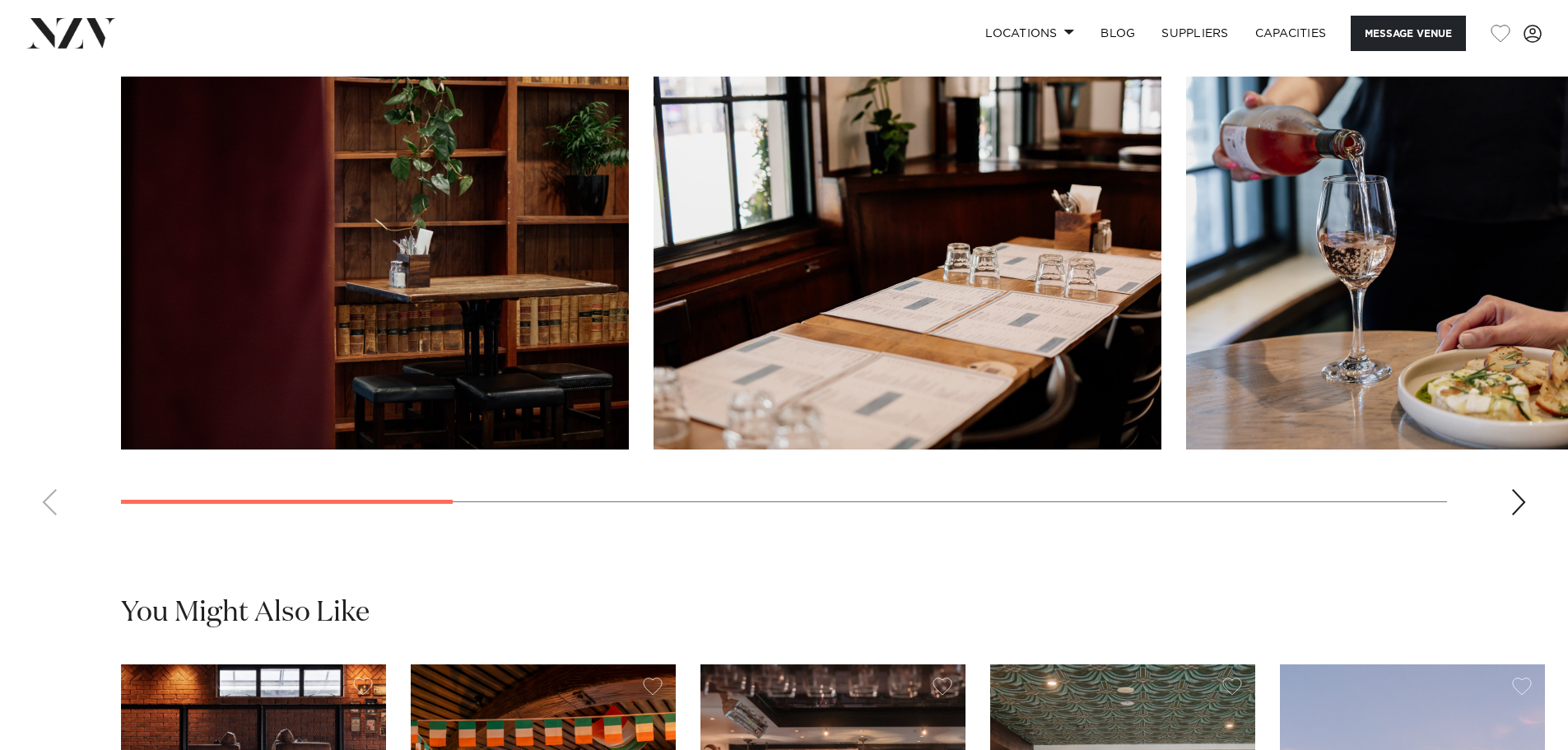
scroll to position [1482, 0]
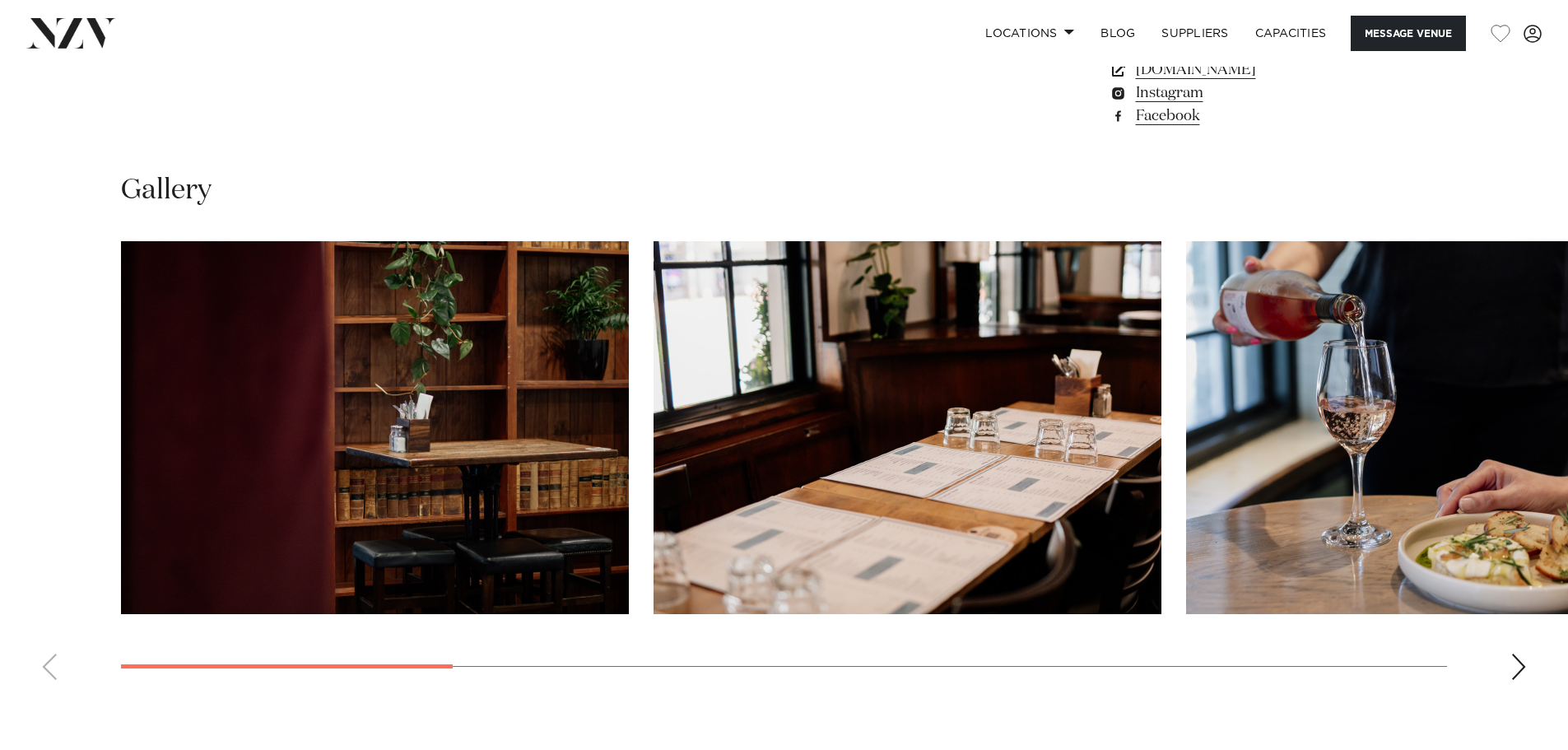
click at [1519, 661] on div "Next slide" at bounding box center [1519, 667] width 17 height 27
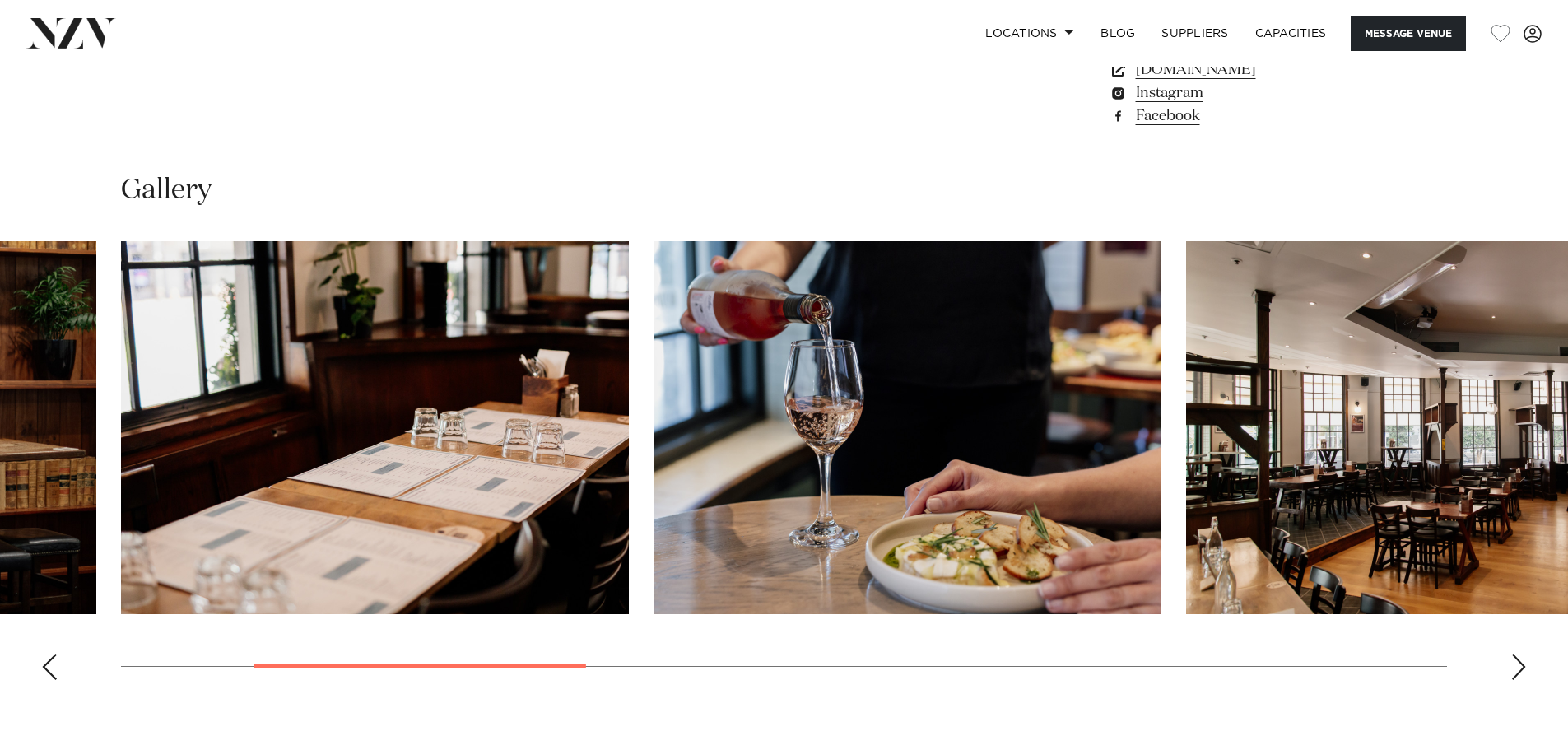
click at [1519, 661] on div "Next slide" at bounding box center [1519, 667] width 17 height 27
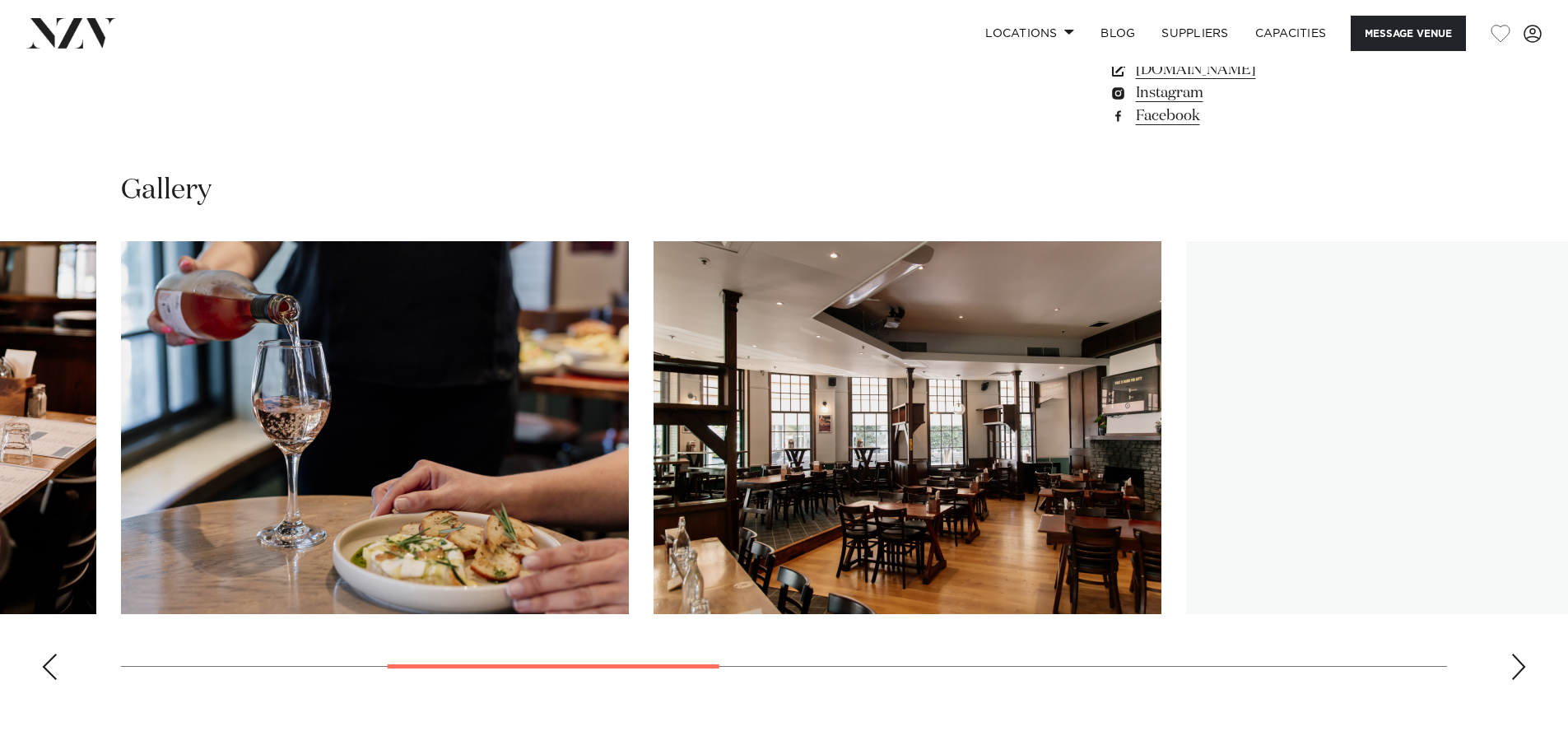
click at [1519, 661] on div "Next slide" at bounding box center [1519, 667] width 17 height 27
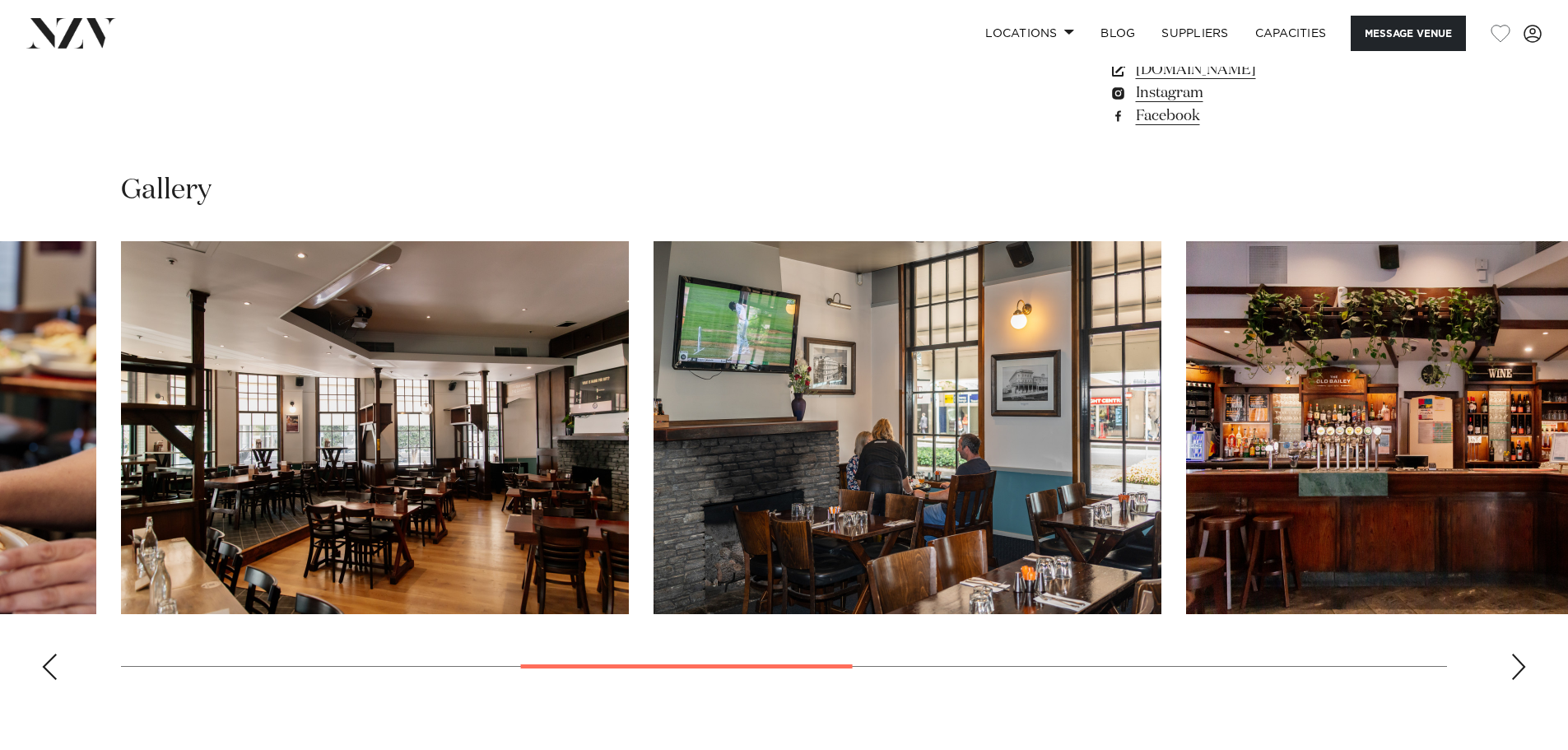
click at [1519, 661] on div "Next slide" at bounding box center [1519, 667] width 17 height 27
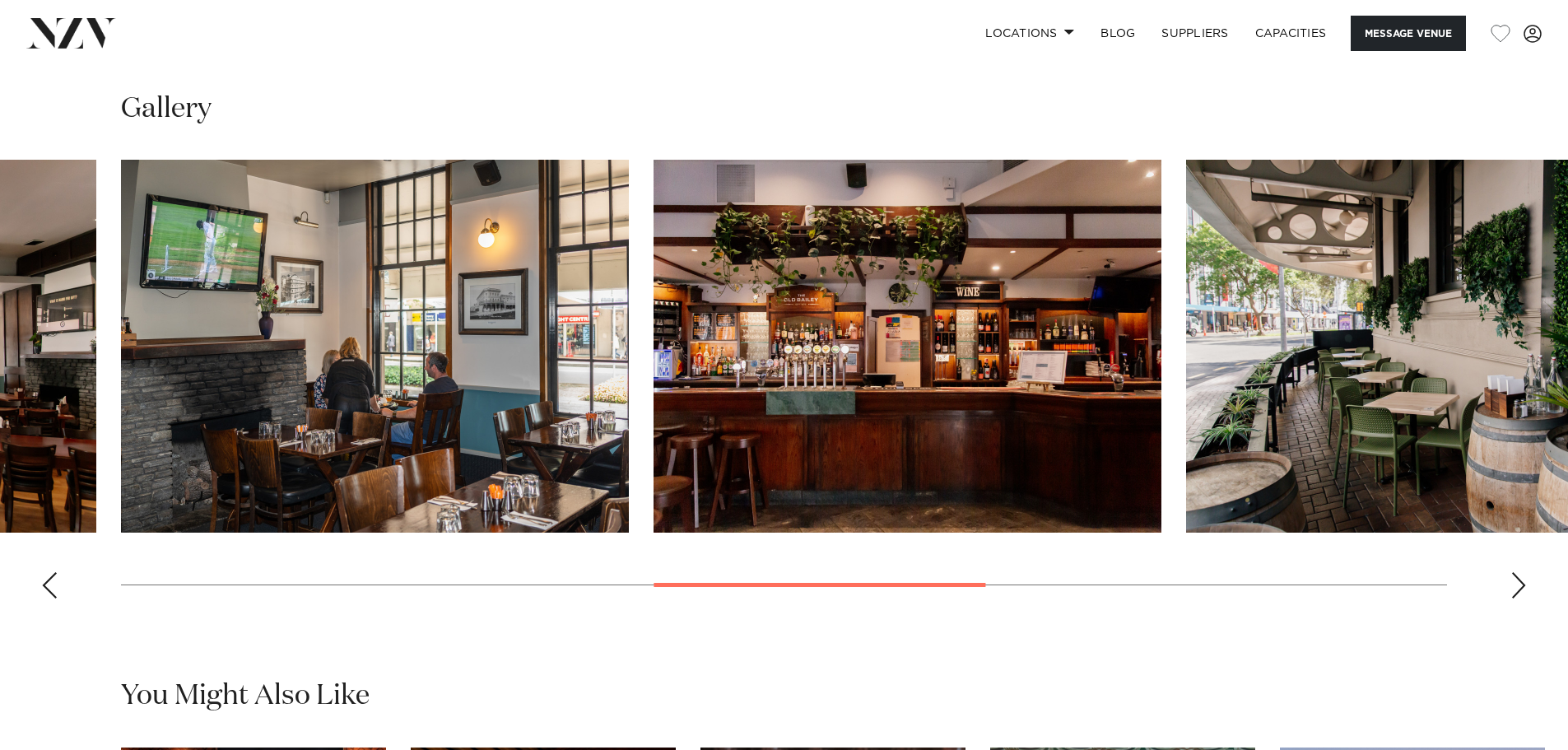
scroll to position [1564, 0]
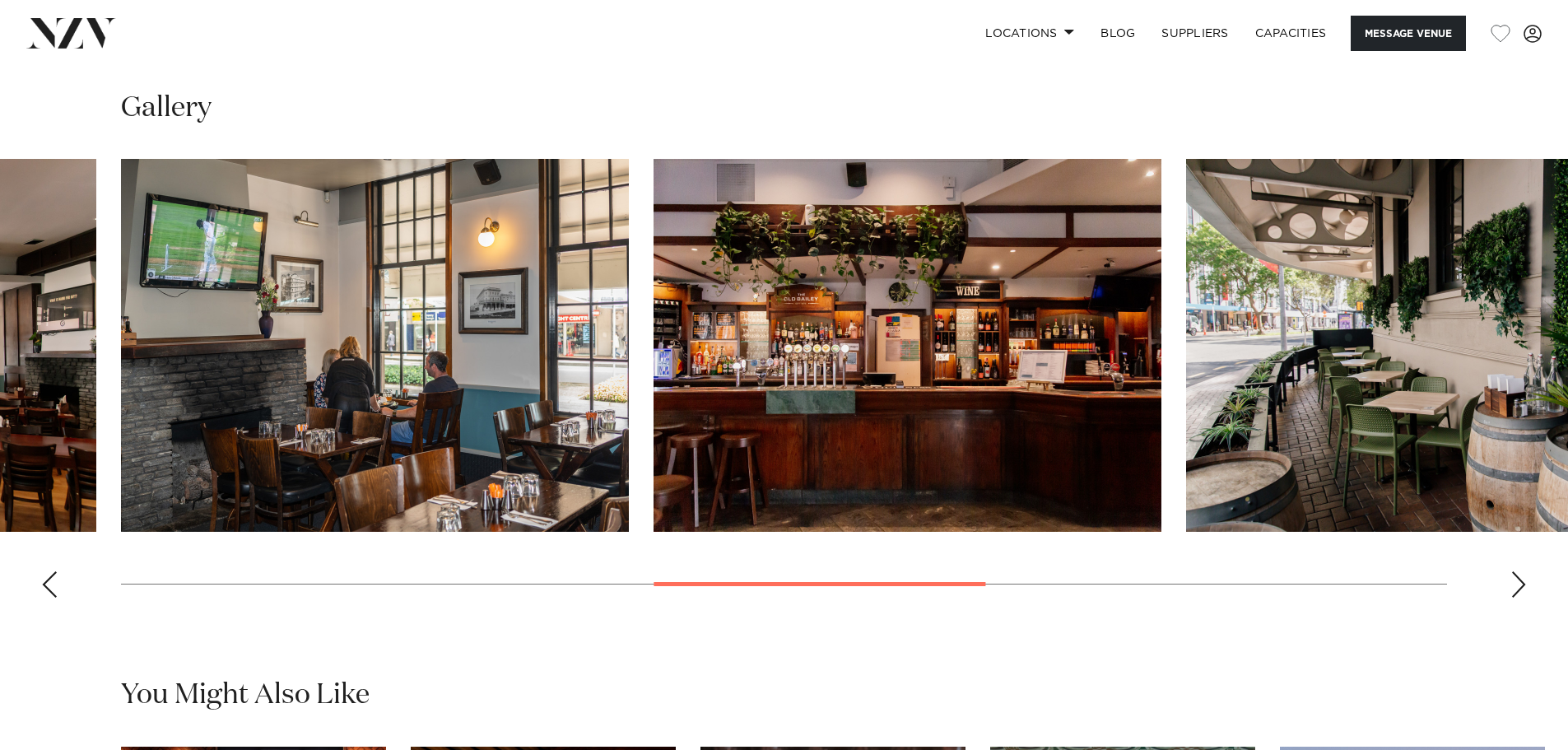
click at [47, 589] on div "Previous slide" at bounding box center [50, 585] width 17 height 27
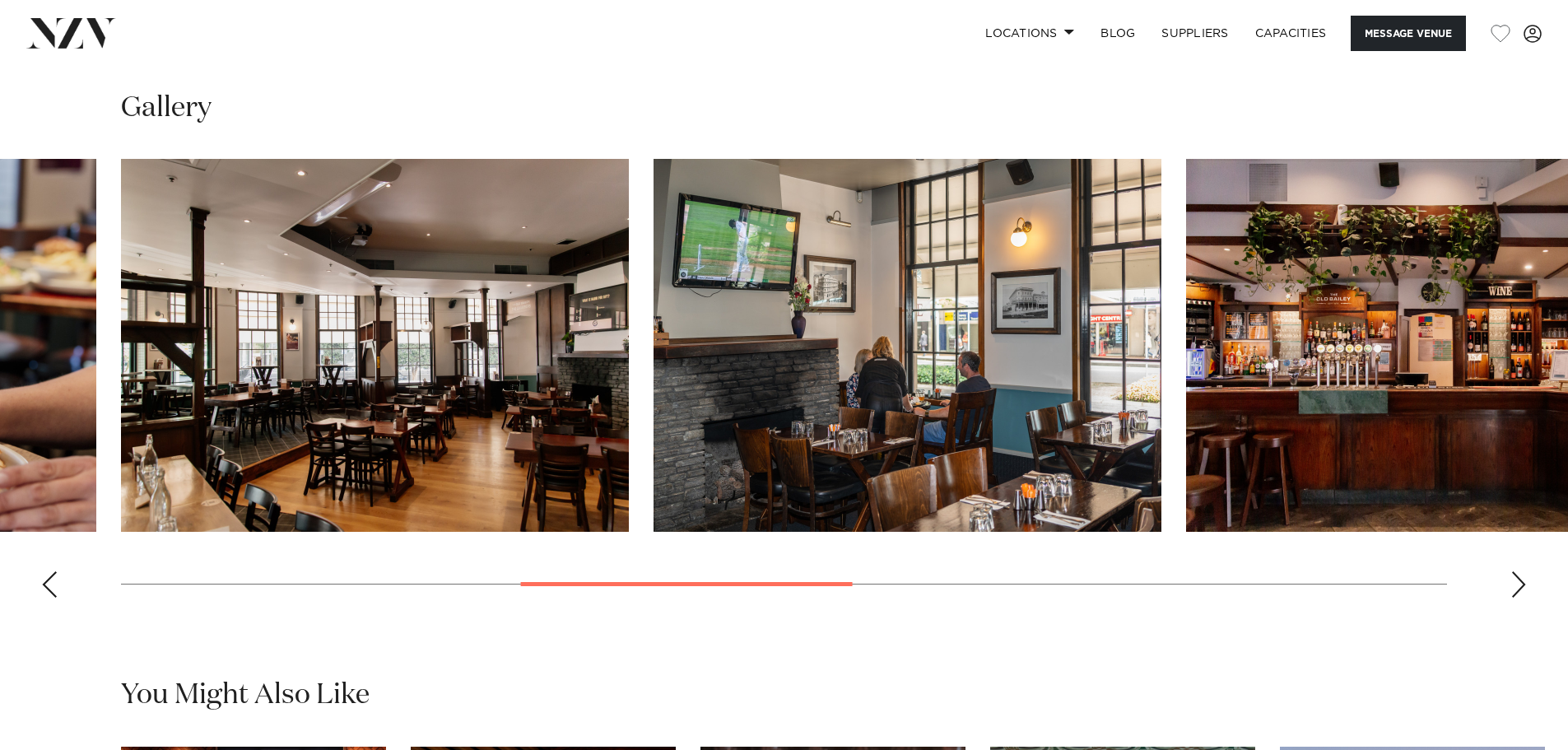
click at [47, 589] on div "Previous slide" at bounding box center [50, 585] width 17 height 27
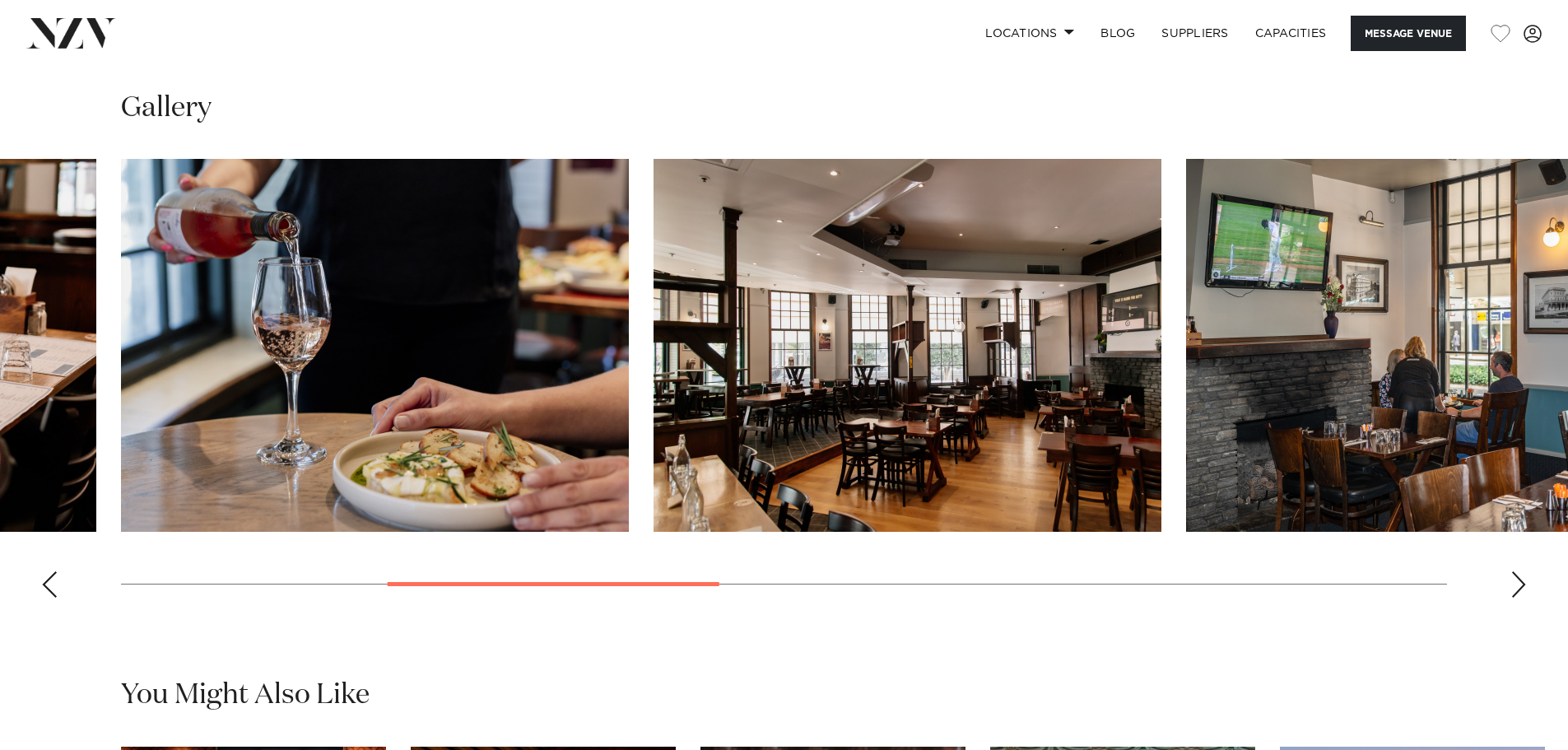
click at [47, 589] on div "Previous slide" at bounding box center [50, 585] width 17 height 27
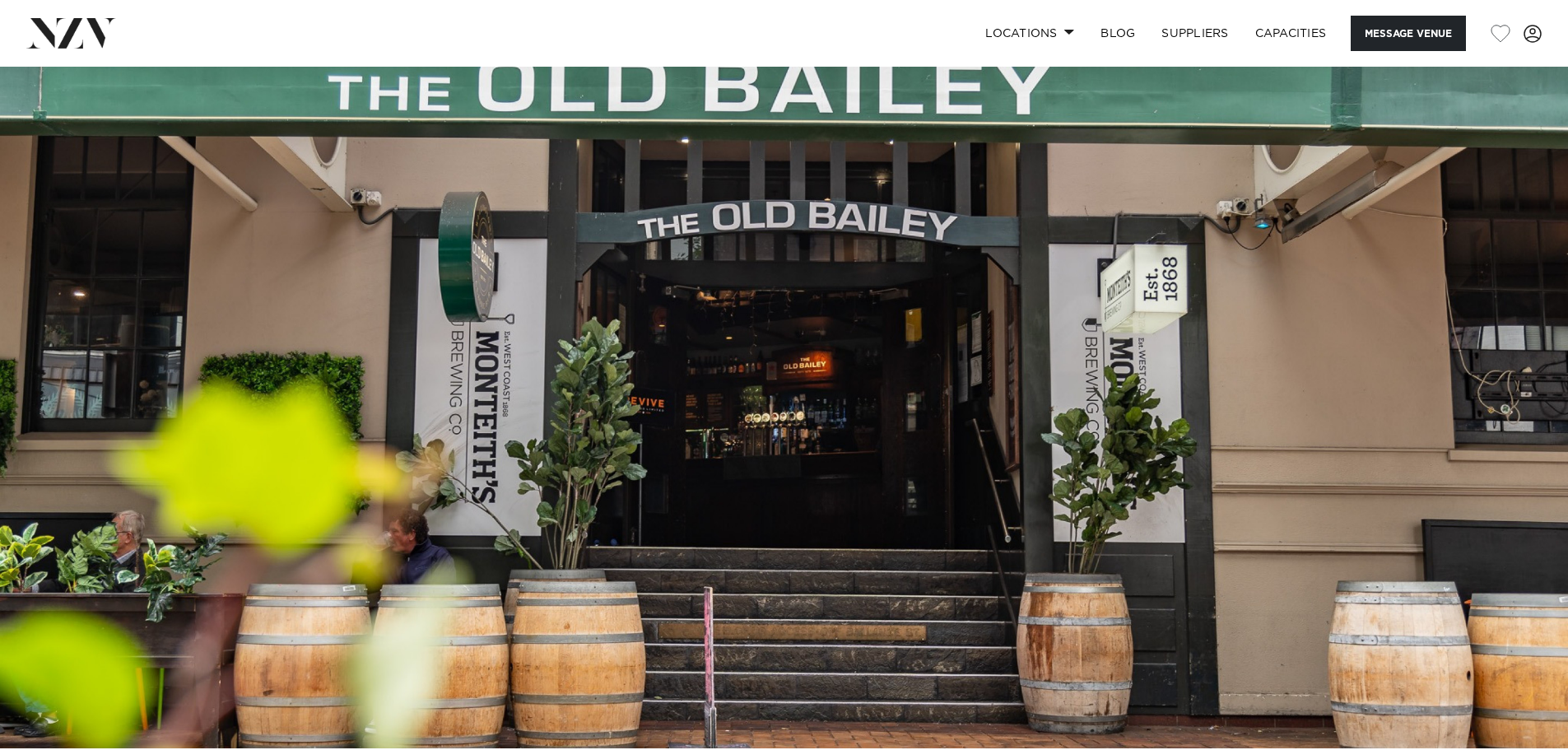
scroll to position [82, 0]
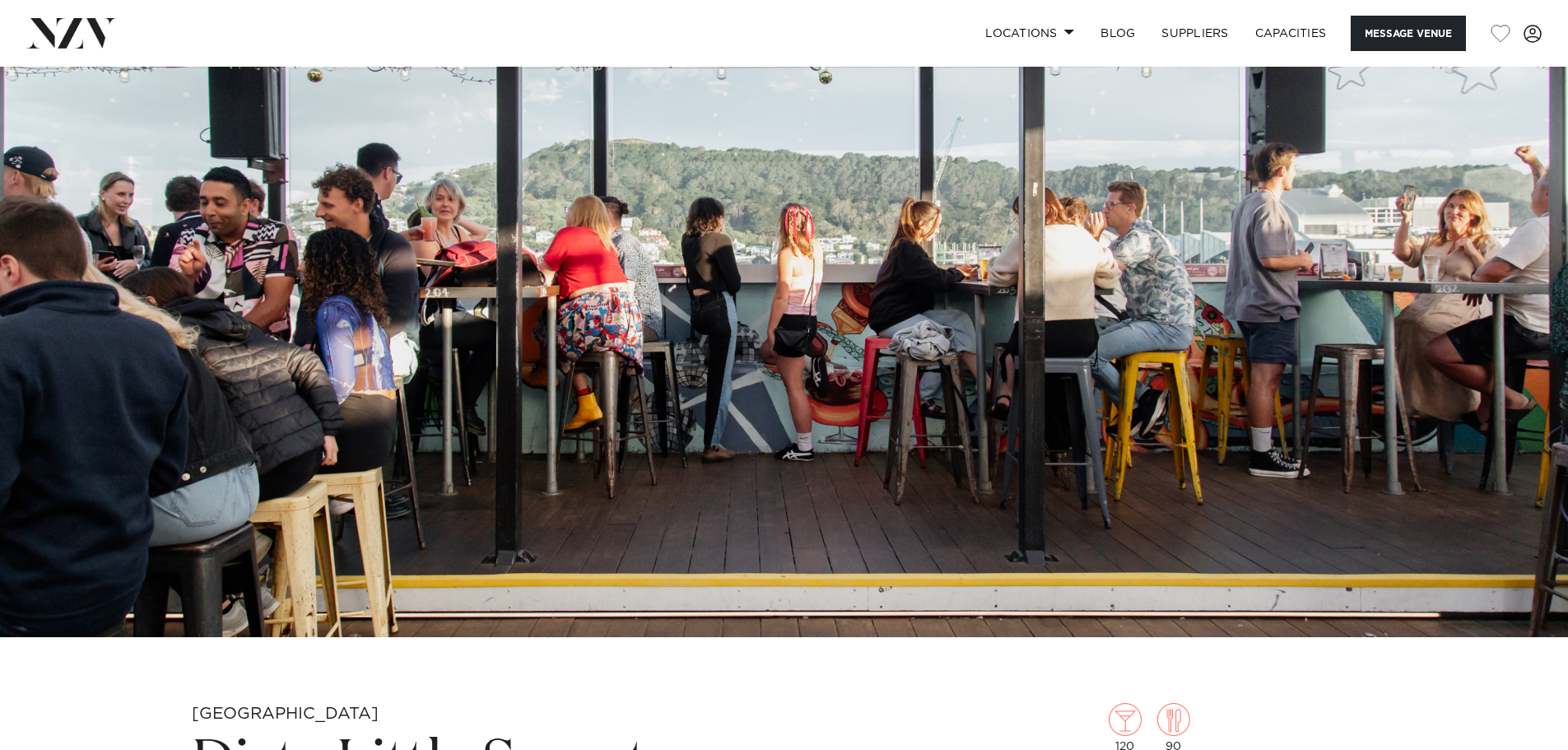
scroll to position [329, 0]
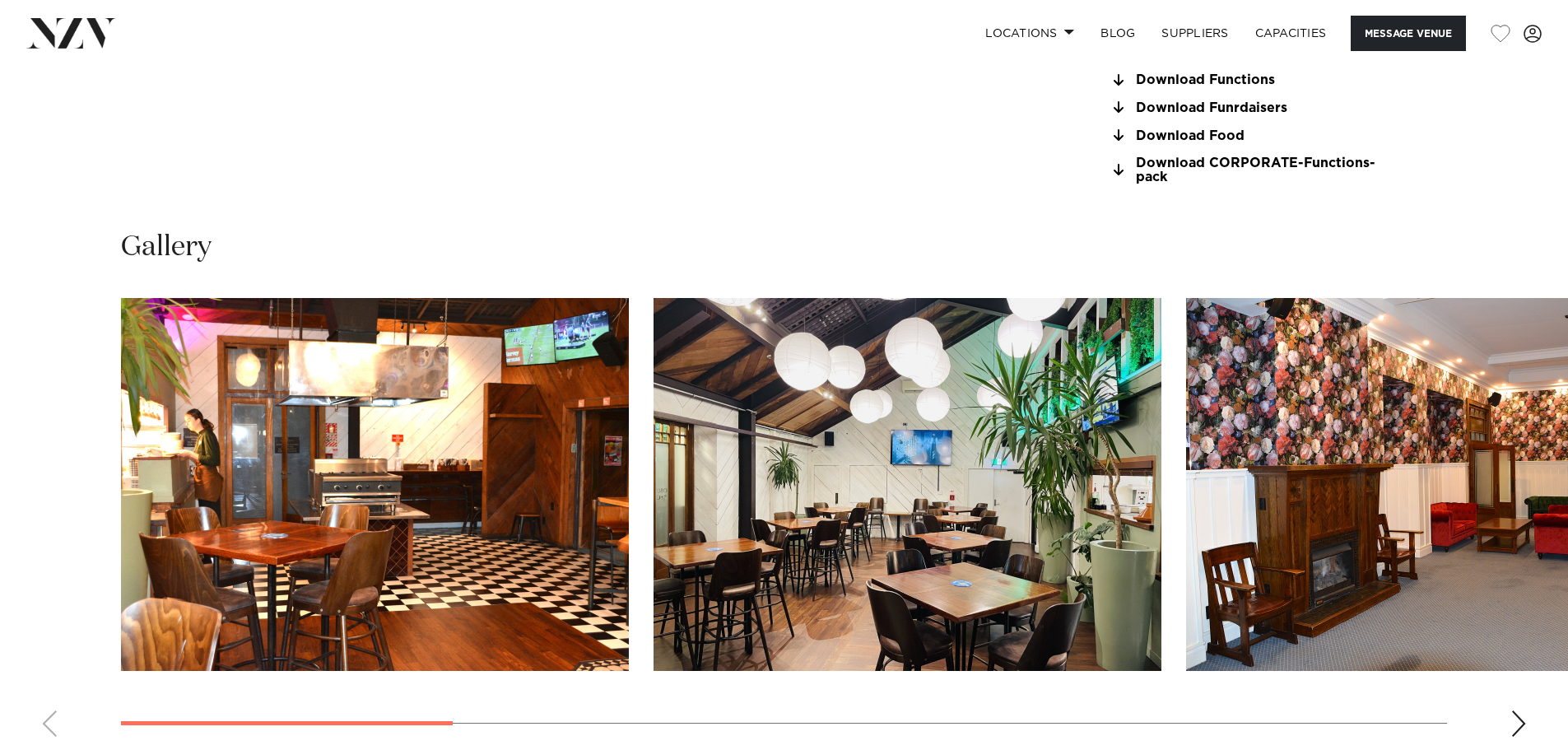
scroll to position [1728, 0]
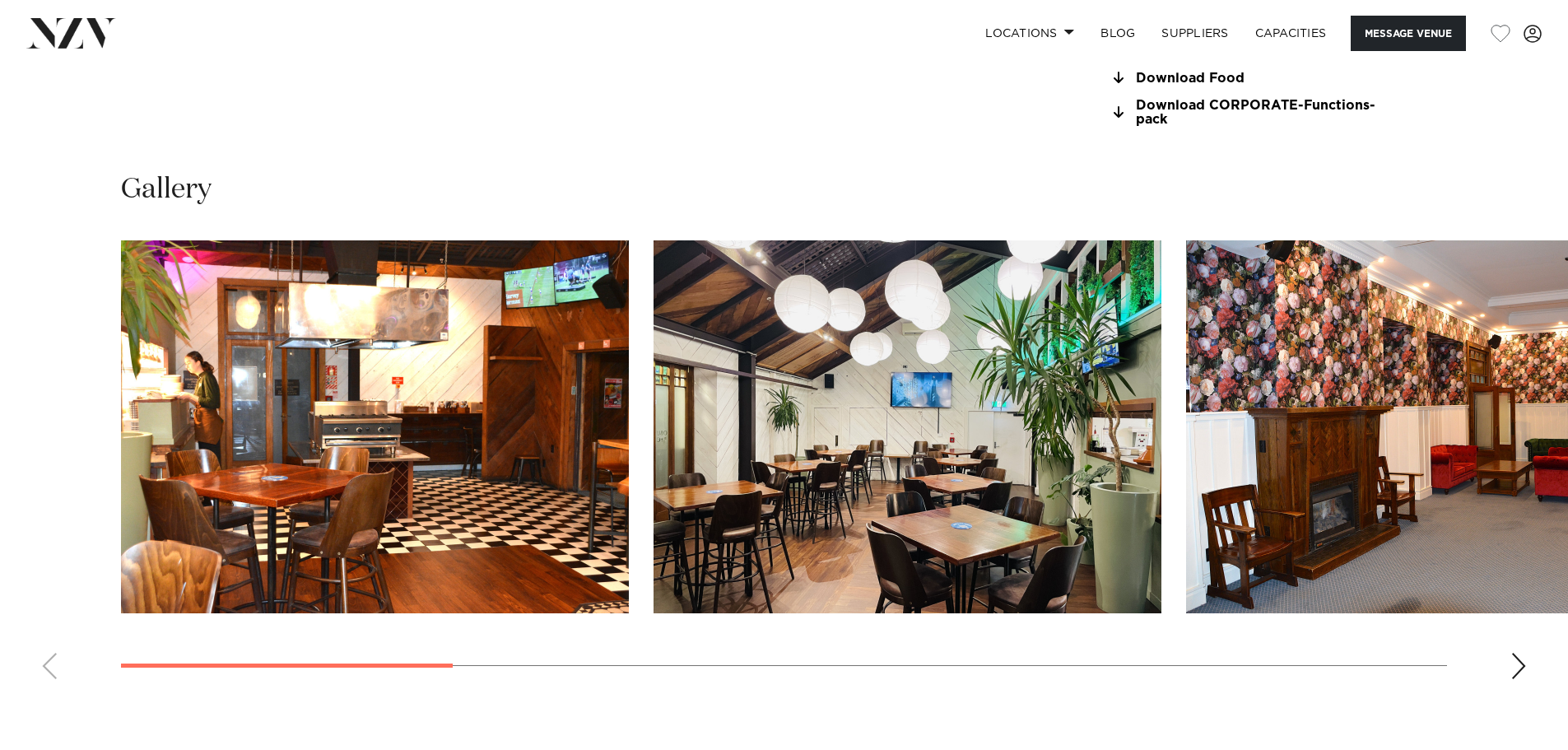
click at [1525, 663] on div "Next slide" at bounding box center [1519, 666] width 17 height 27
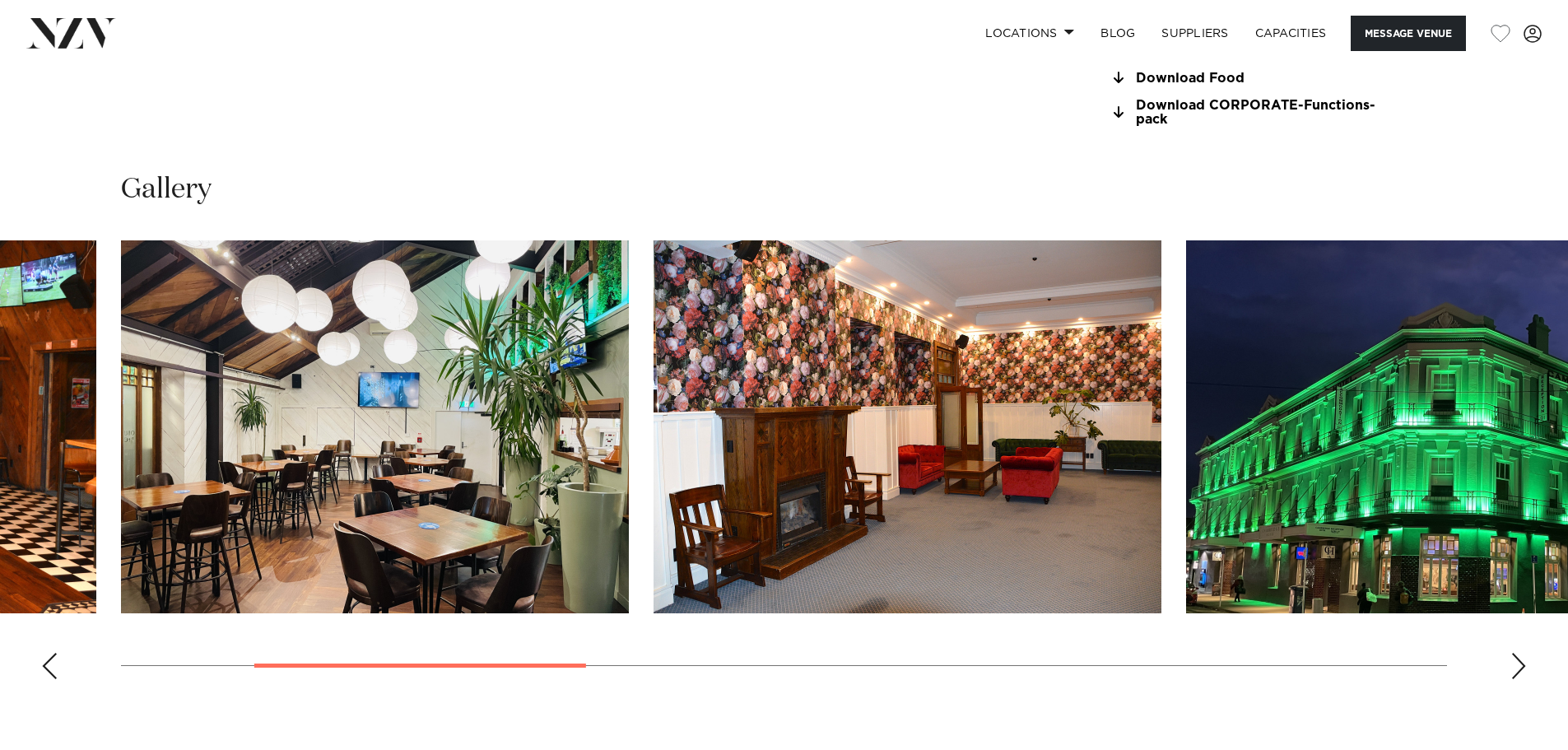
click at [1525, 663] on div "Next slide" at bounding box center [1519, 666] width 17 height 27
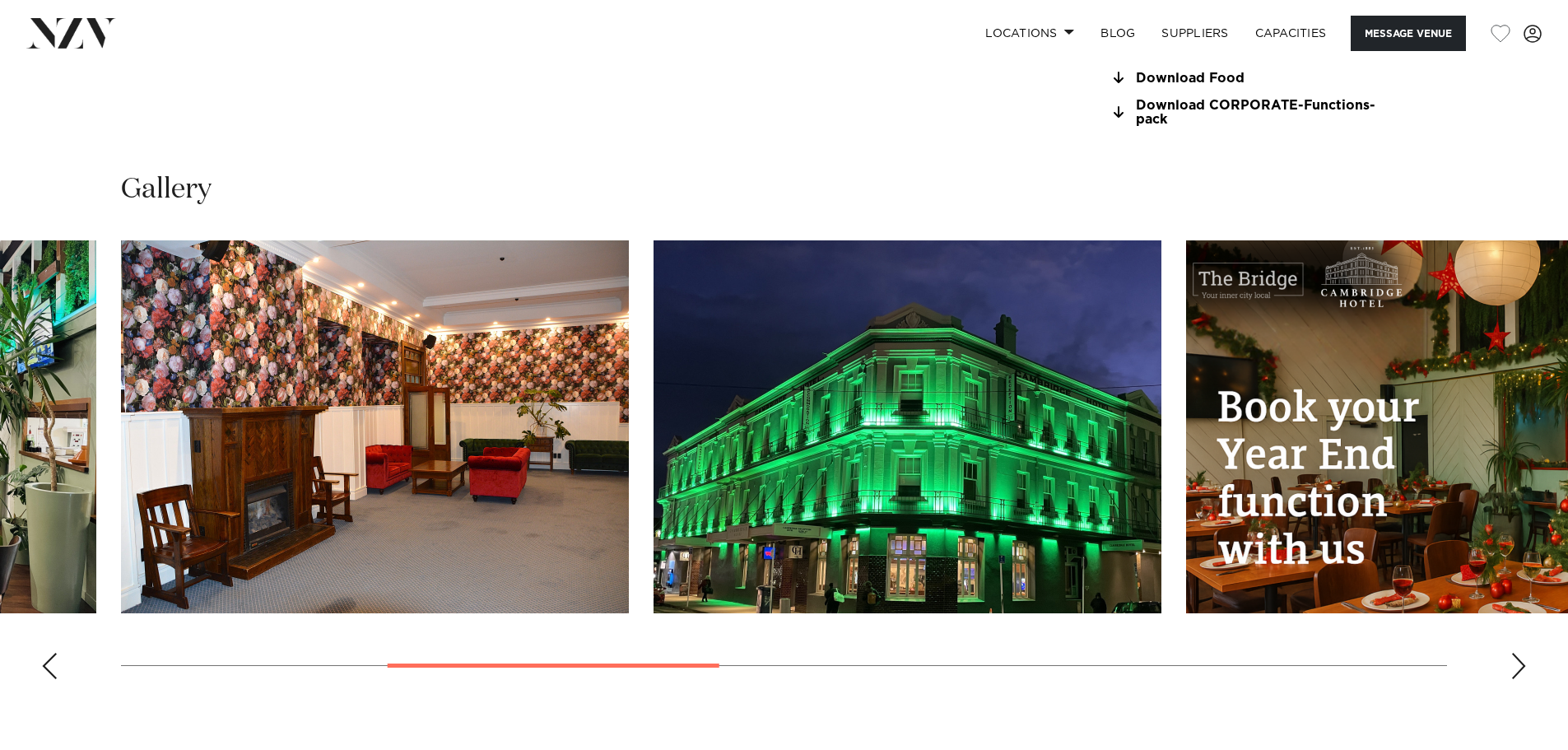
click at [1525, 663] on div "Next slide" at bounding box center [1519, 666] width 17 height 27
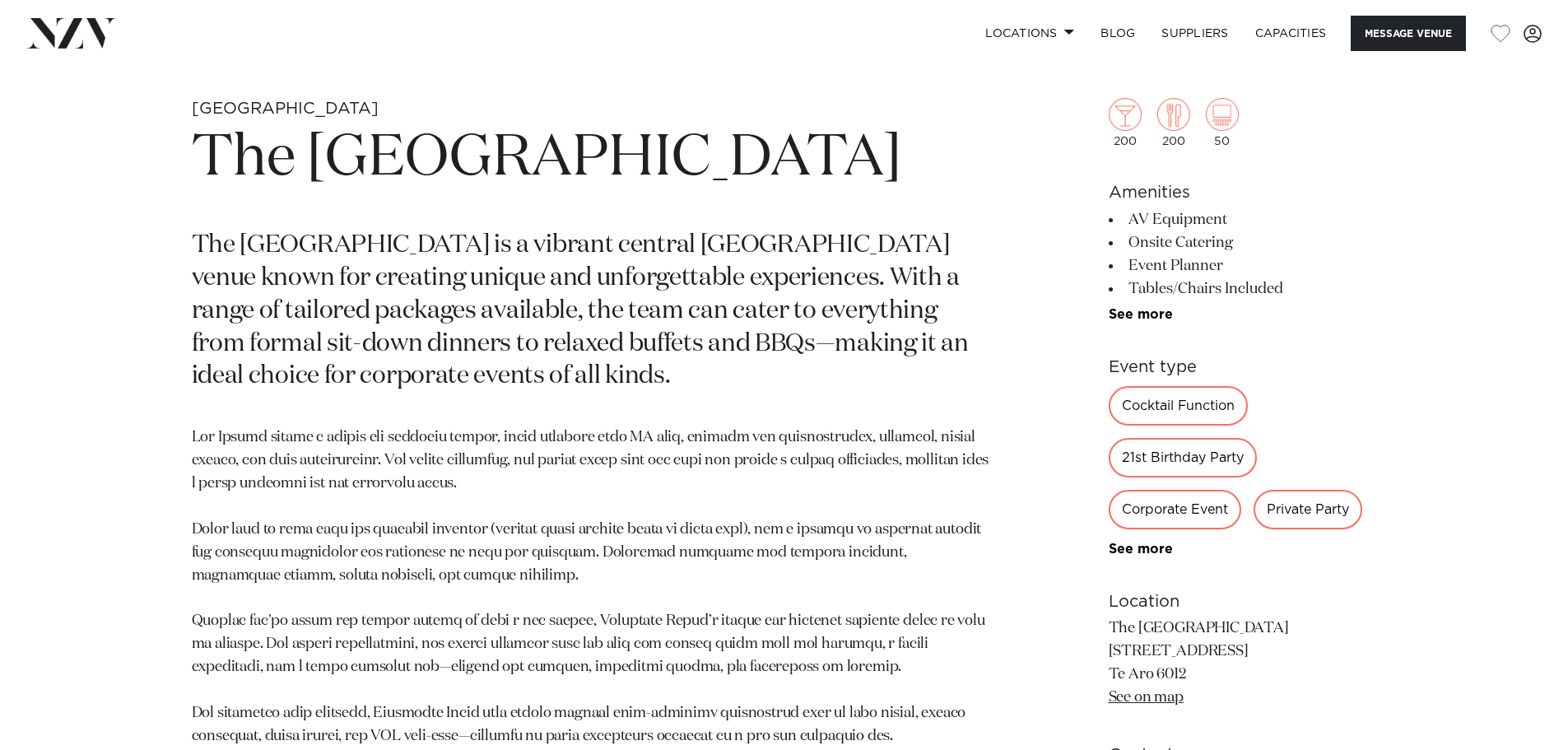
scroll to position [741, 0]
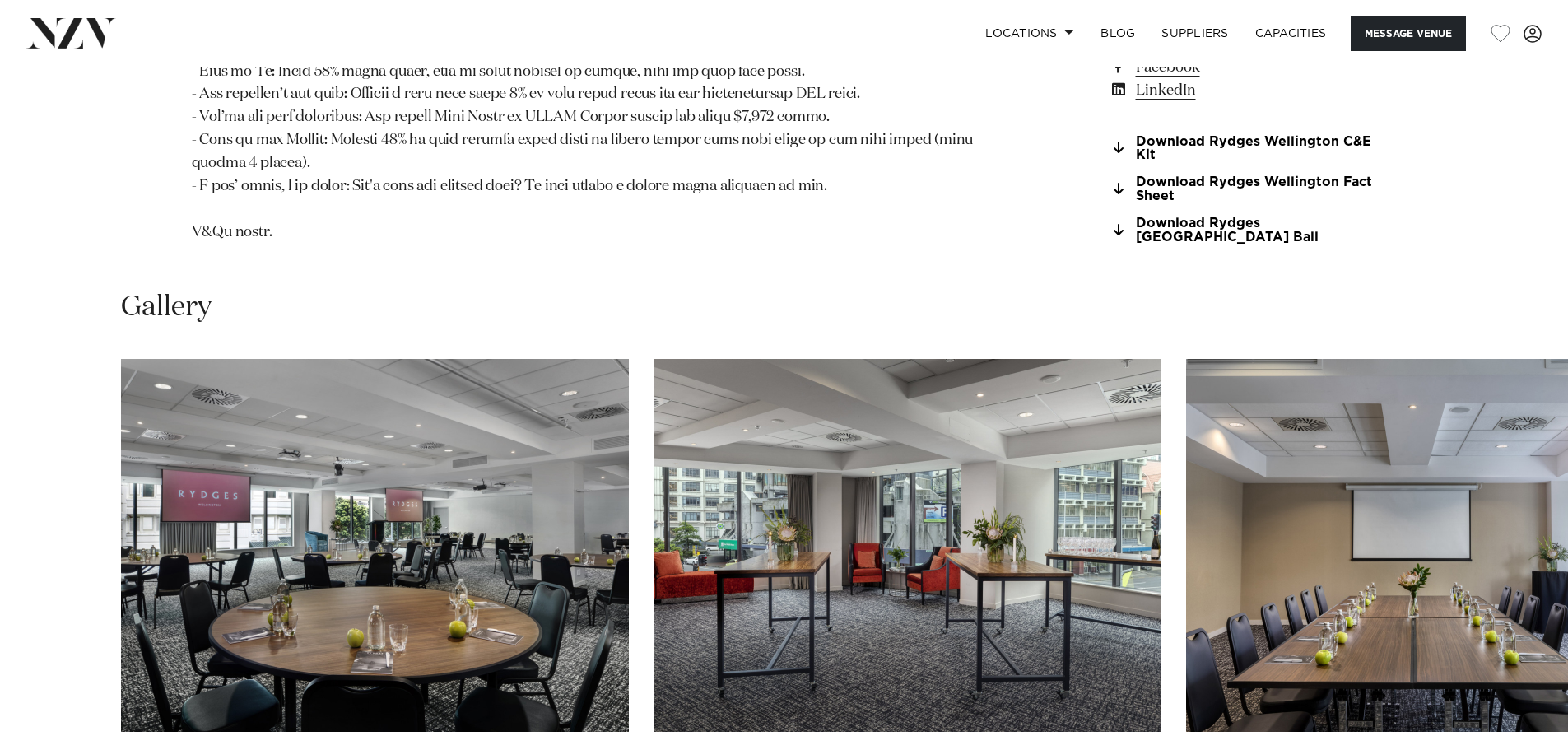
scroll to position [1811, 0]
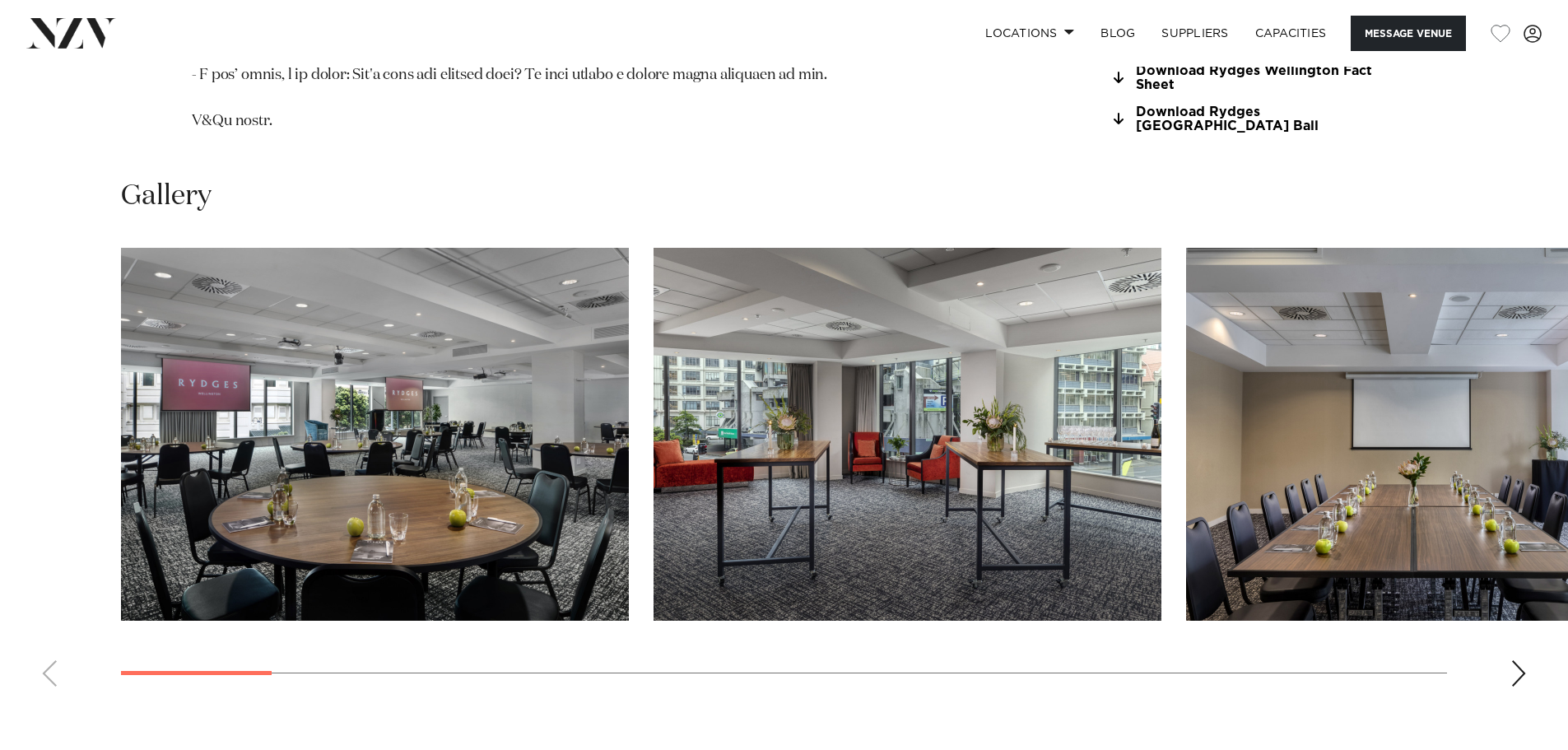
click at [1516, 660] on div "Next slide" at bounding box center [1519, 674] width 17 height 27
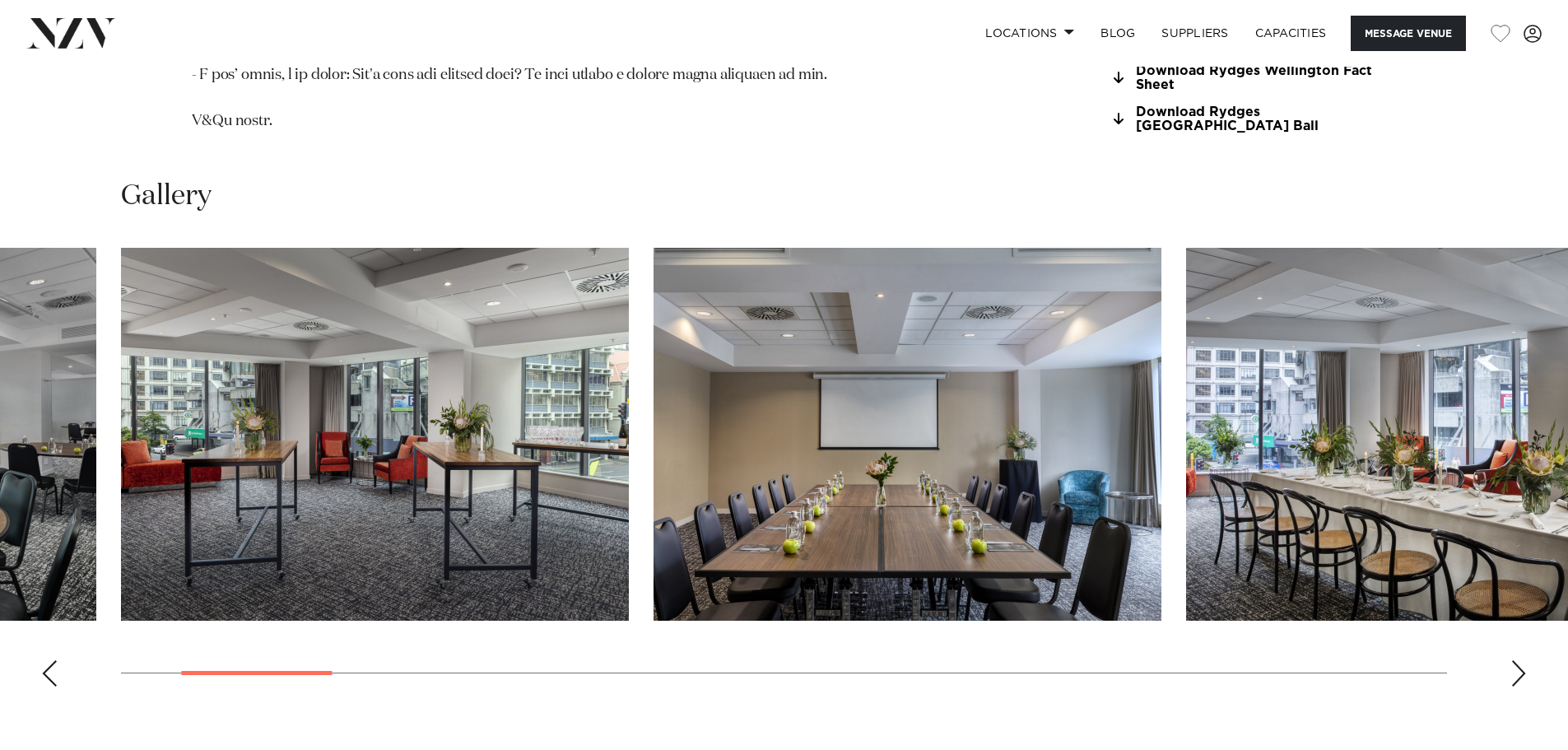
click at [1514, 660] on div "Next slide" at bounding box center [1519, 674] width 17 height 27
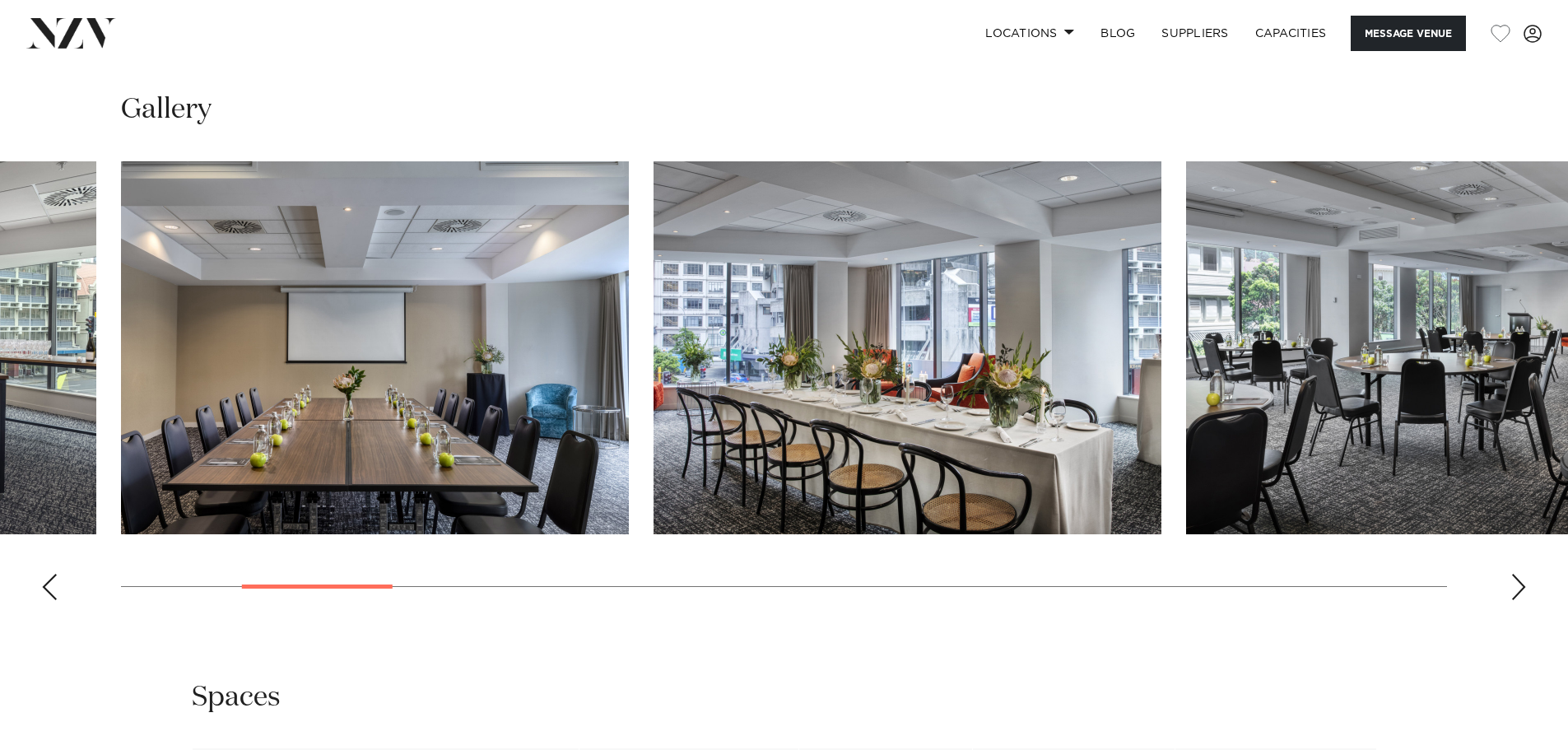
scroll to position [2140, 0]
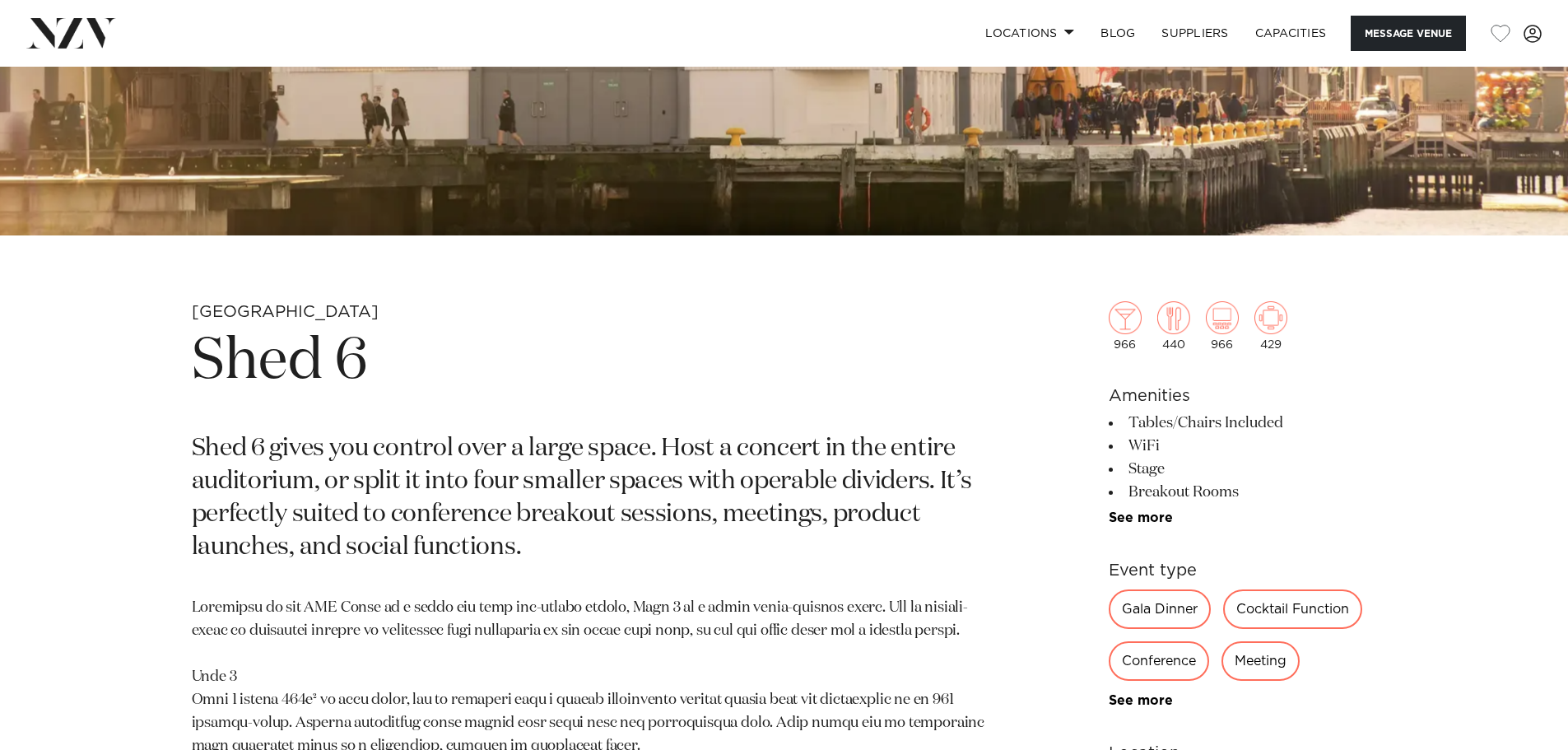
scroll to position [576, 0]
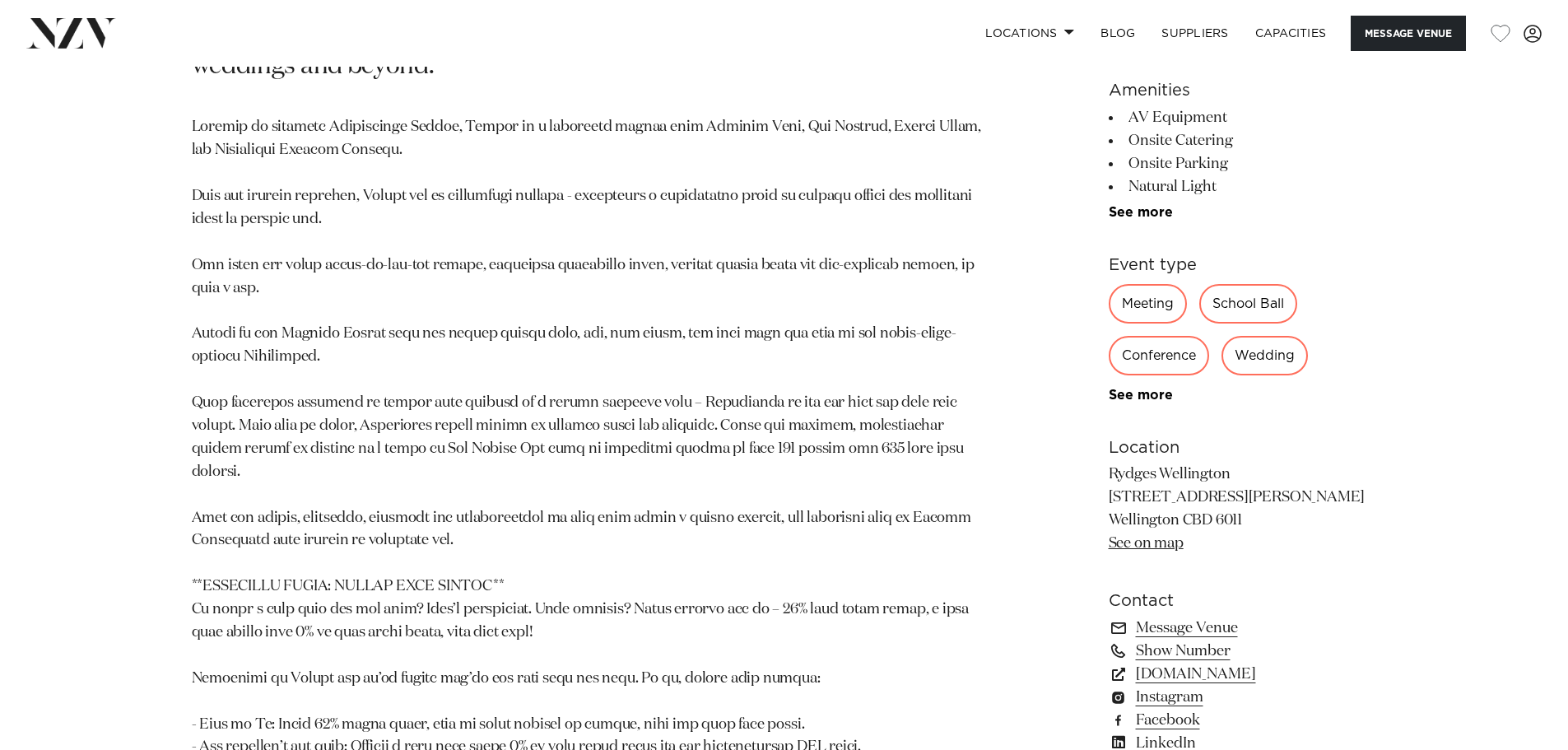
scroll to position [1070, 0]
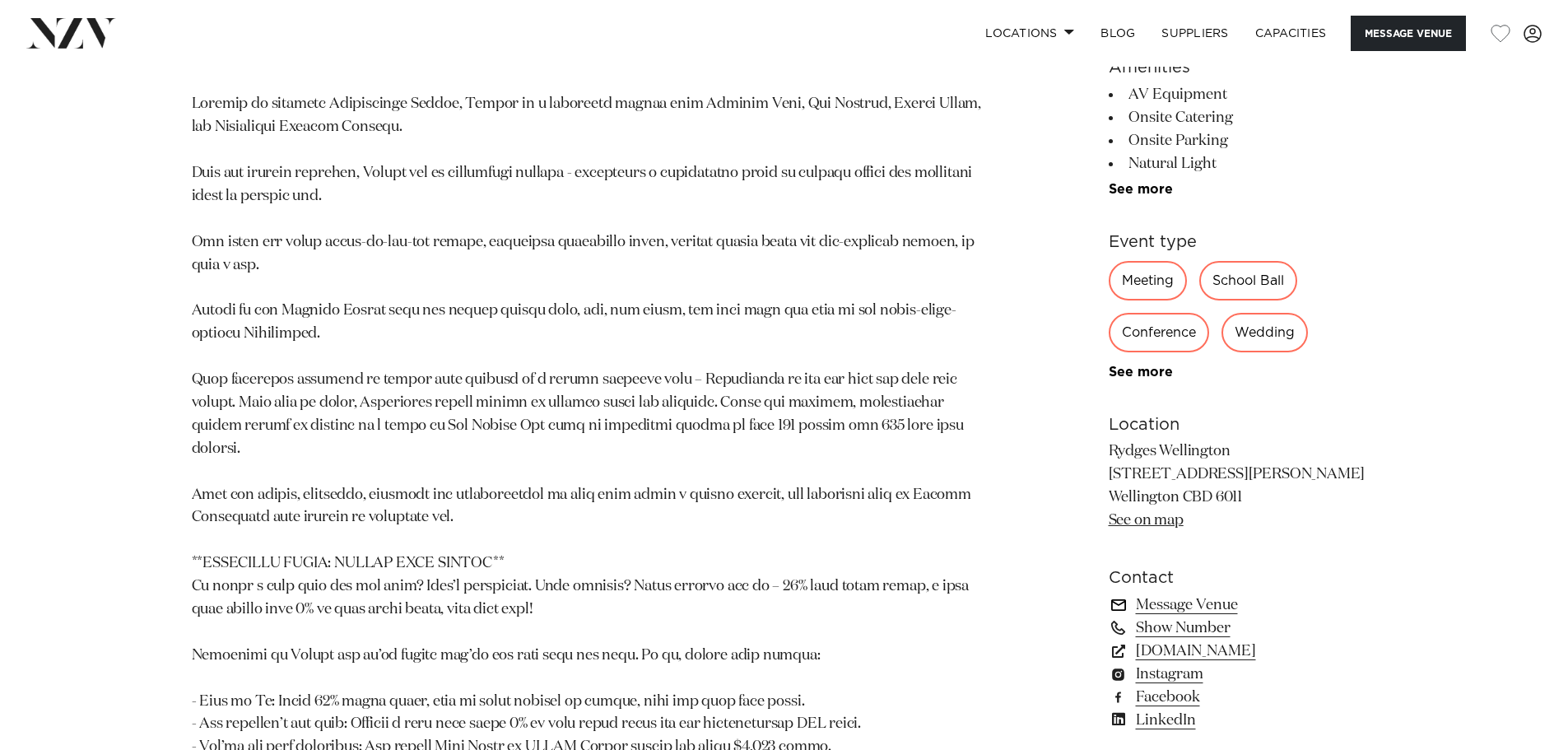
click at [1202, 594] on link "Message Venue" at bounding box center [1242, 605] width 268 height 23
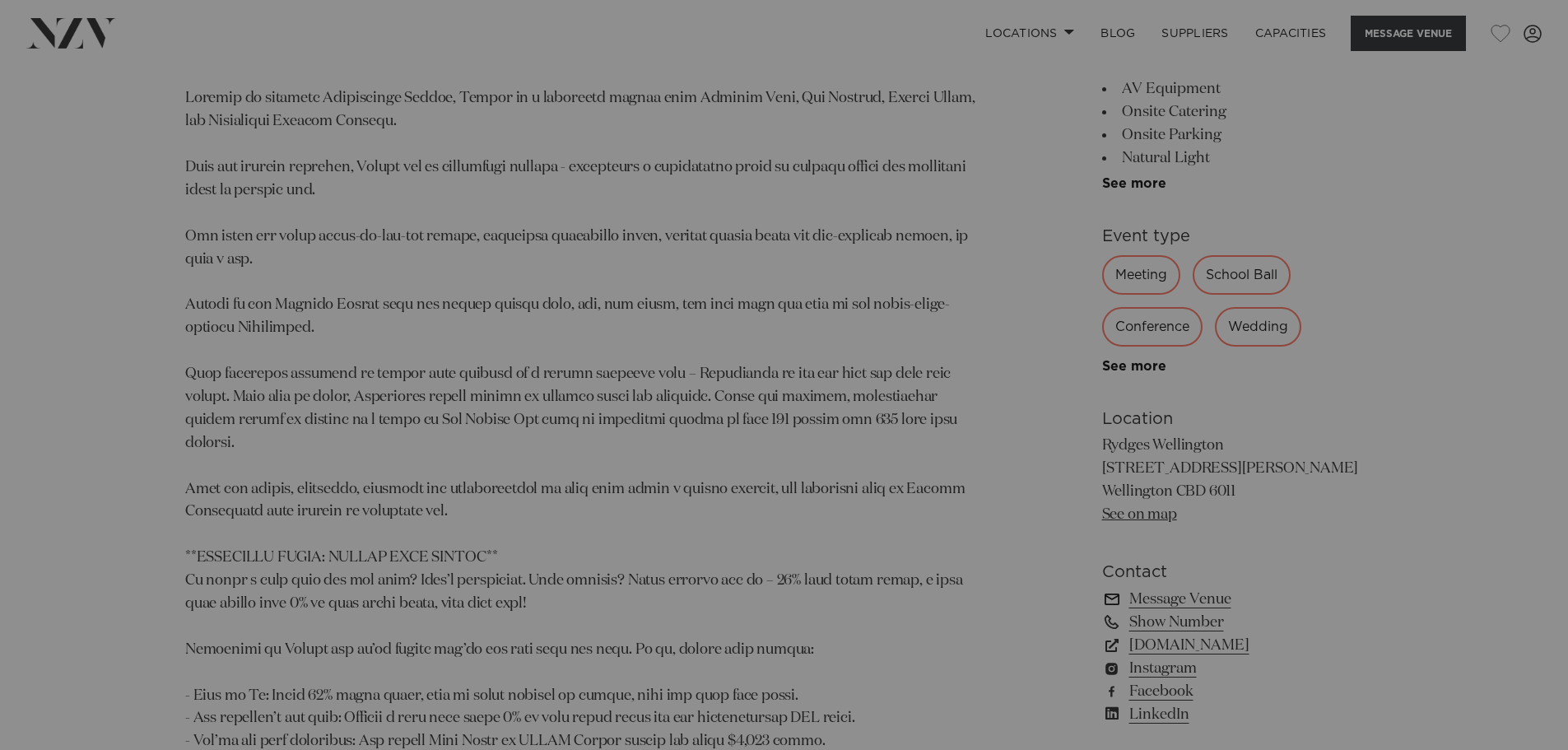
scroll to position [1076, 0]
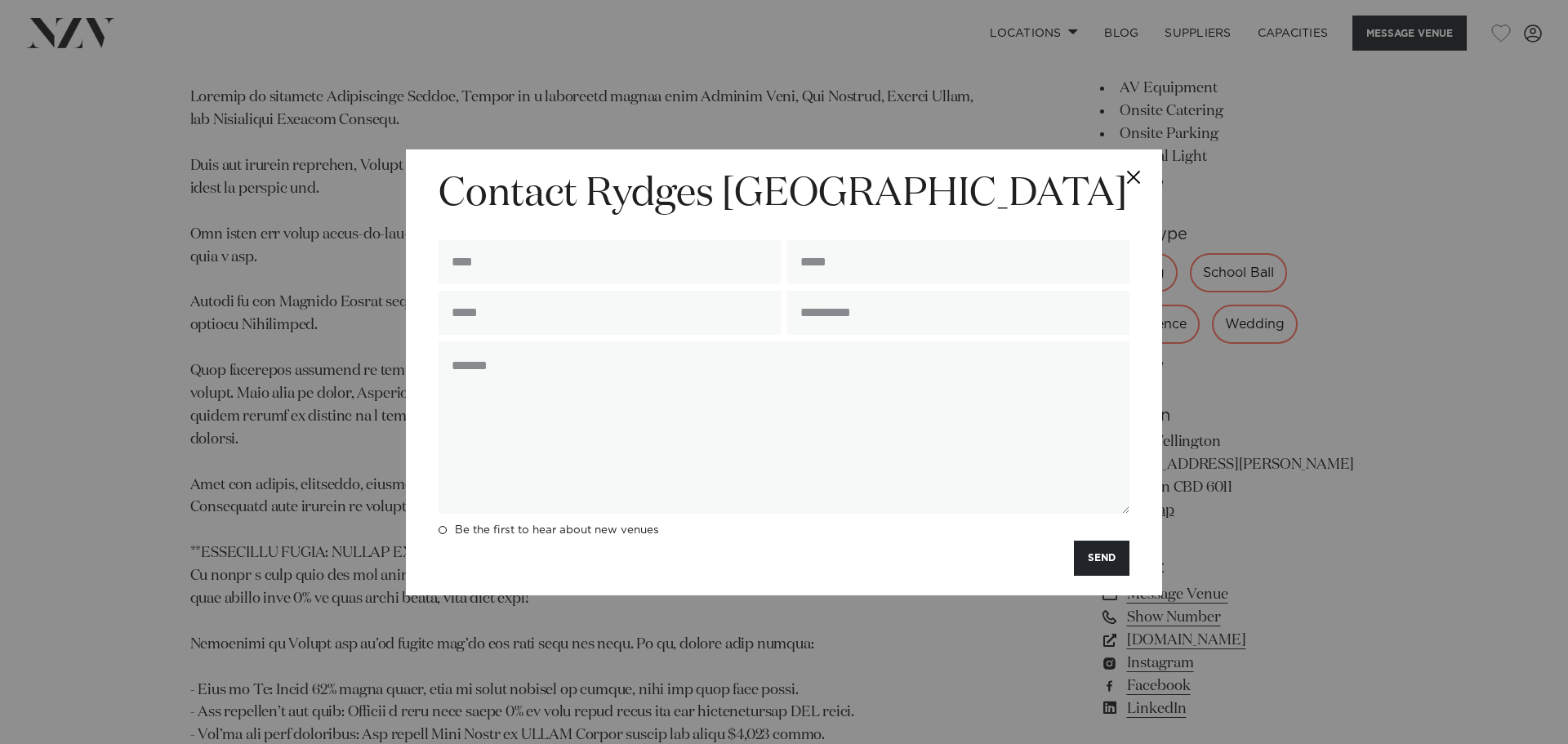
click at [1119, 171] on button "Close" at bounding box center [1133, 177] width 57 height 57
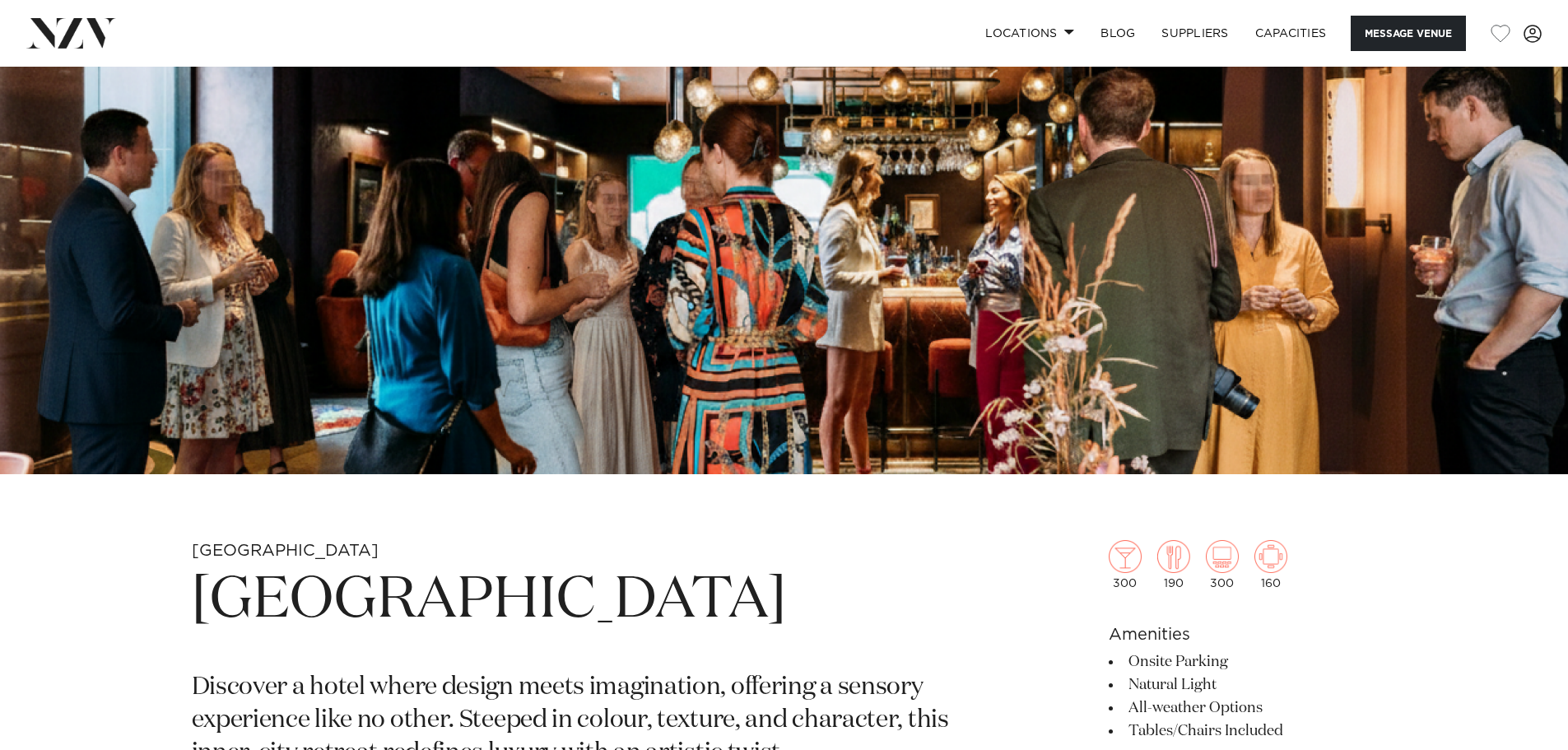
scroll to position [247, 0]
